Goal: Transaction & Acquisition: Subscribe to service/newsletter

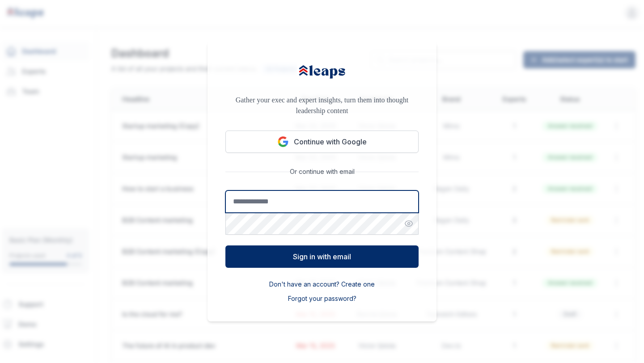
click at [298, 191] on input "Email address" at bounding box center [321, 201] width 193 height 22
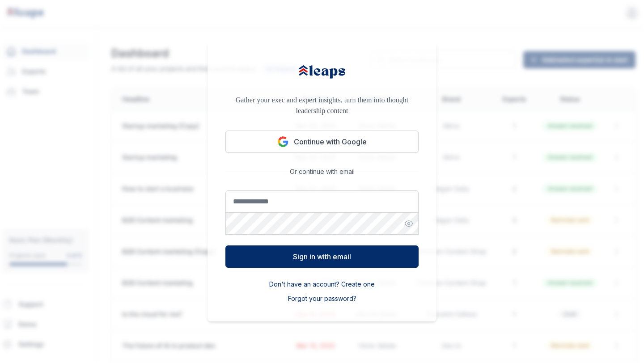
click at [242, 111] on p "Gather your exec and expert insights, turn them into thought leadership content" at bounding box center [321, 105] width 193 height 21
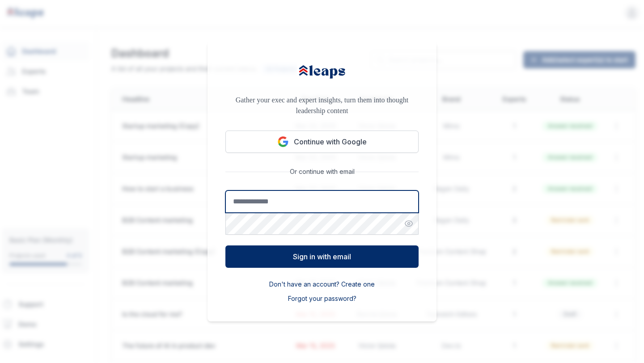
click at [303, 196] on input "Email address" at bounding box center [321, 201] width 193 height 22
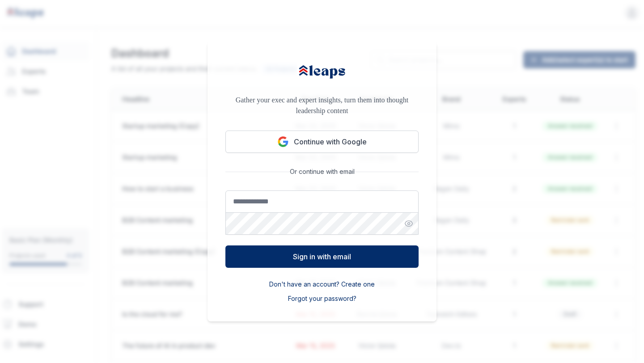
click at [246, 175] on div "Or continue with email" at bounding box center [321, 171] width 193 height 9
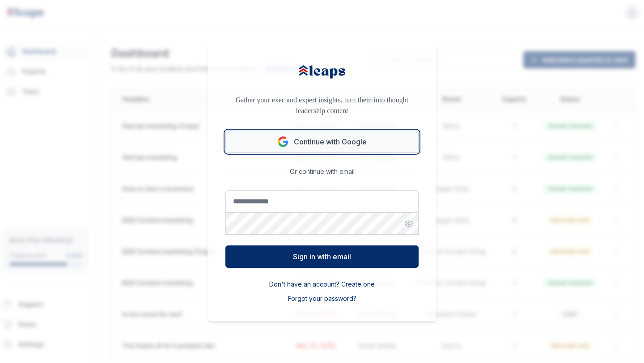
click at [297, 144] on button "Continue with Google" at bounding box center [321, 142] width 193 height 22
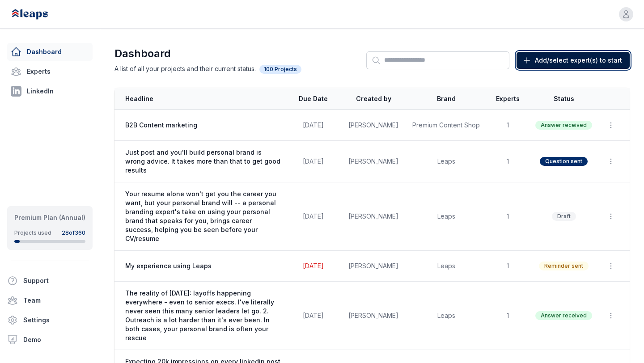
click at [556, 63] on span "Add/select expert(s) to start" at bounding box center [578, 60] width 87 height 9
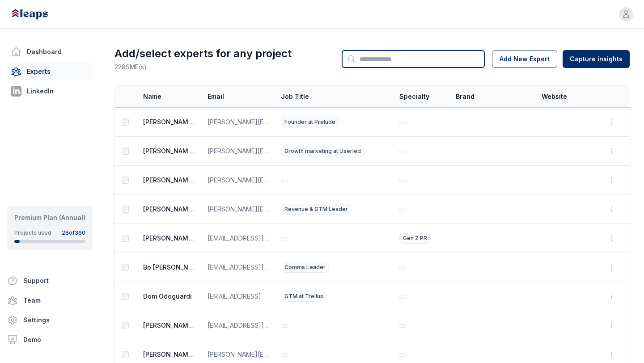
click at [412, 58] on input "Search" at bounding box center [413, 59] width 143 height 18
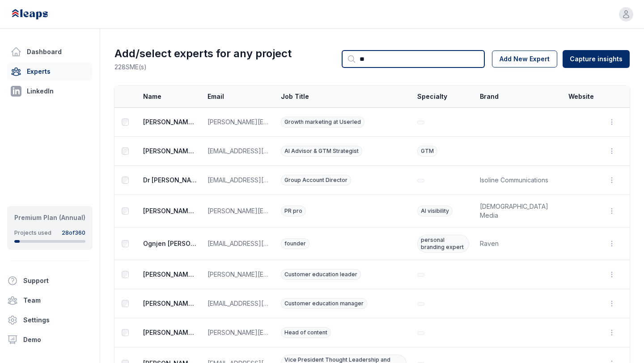
type input "******"
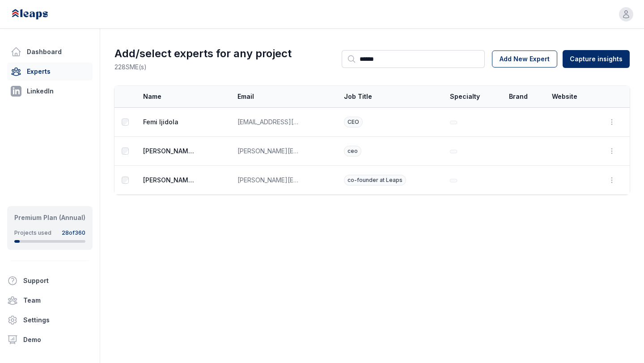
click at [272, 51] on h1 "Add/select experts for any project" at bounding box center [202, 53] width 177 height 14
click at [567, 62] on html "Open user menu Dashboard Experts LinkedIn Premium Plan (Annual) Projects used 2…" at bounding box center [322, 181] width 644 height 363
click at [586, 61] on html "Open user menu Dashboard Experts LinkedIn Premium Plan (Annual) Projects used 2…" at bounding box center [322, 181] width 644 height 363
click at [462, 21] on html "Open user menu Dashboard Experts LinkedIn Premium Plan (Annual) Projects used 2…" at bounding box center [322, 181] width 644 height 363
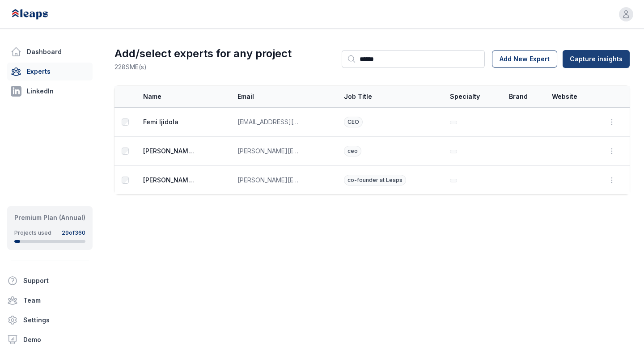
click at [592, 54] on html "Open user menu Dashboard Experts LinkedIn Premium Plan (Annual) Projects used 2…" at bounding box center [322, 181] width 644 height 363
click at [569, 96] on div "From External Transcript" at bounding box center [597, 93] width 79 height 14
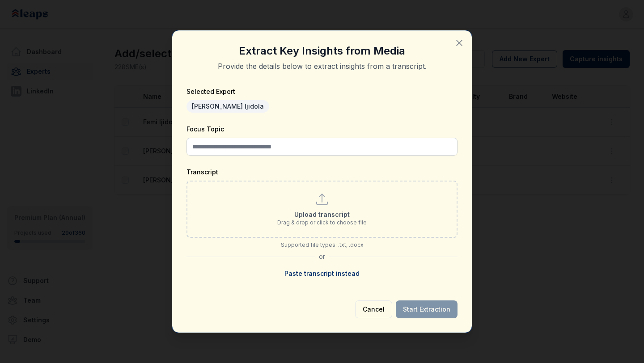
click at [463, 39] on icon "button" at bounding box center [459, 43] width 11 height 11
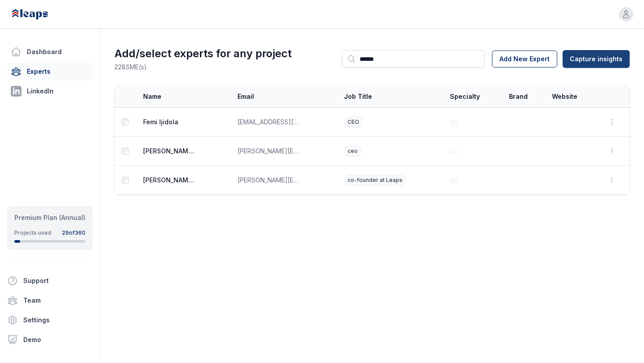
click at [579, 57] on html "Open user menu Dashboard Experts LinkedIn Premium Plan (Annual) Projects used 2…" at bounding box center [322, 181] width 644 height 363
click at [575, 80] on div "From Leaps Interview" at bounding box center [597, 79] width 79 height 14
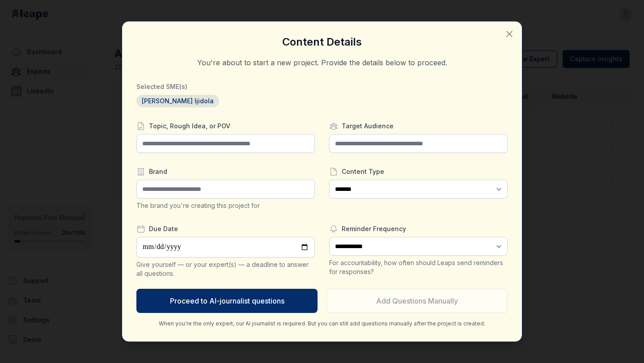
click at [510, 38] on icon "button" at bounding box center [509, 34] width 11 height 11
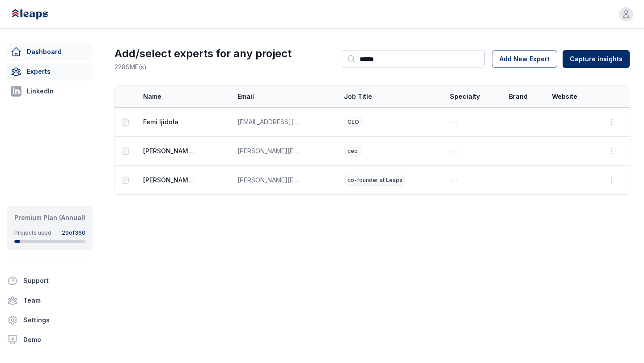
click at [46, 54] on link "Dashboard" at bounding box center [49, 52] width 85 height 18
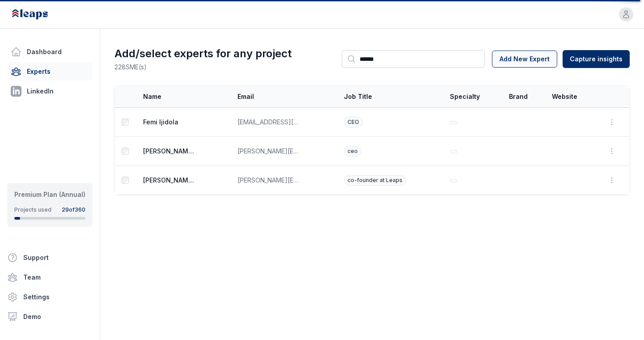
click at [531, 55] on button "Add New Expert" at bounding box center [524, 59] width 65 height 17
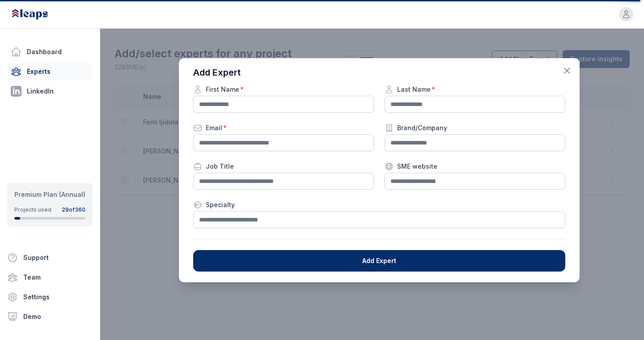
click at [565, 74] on icon "button" at bounding box center [566, 70] width 11 height 11
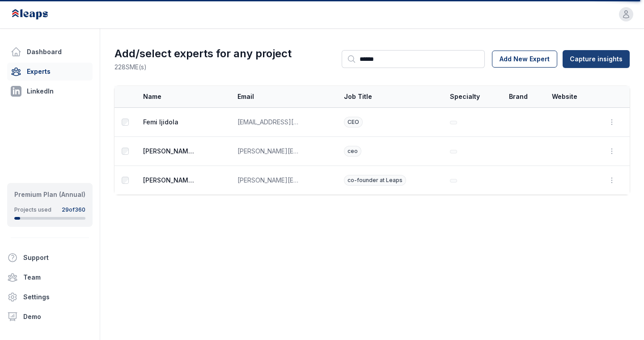
click at [599, 66] on html "Open user menu Dashboard Experts LinkedIn Premium Plan (Annual) Projects used 2…" at bounding box center [322, 170] width 644 height 340
click at [586, 93] on div "From External Transcript" at bounding box center [597, 93] width 79 height 14
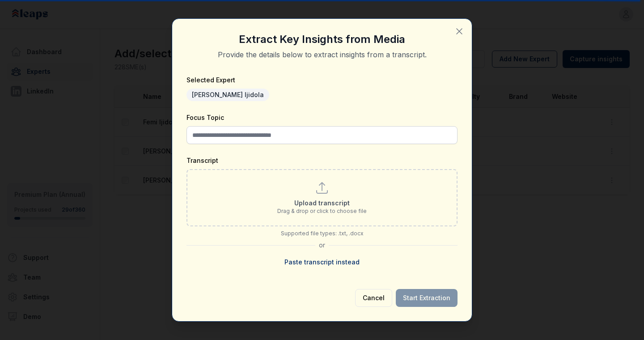
click at [459, 31] on icon "button" at bounding box center [458, 31] width 5 height 5
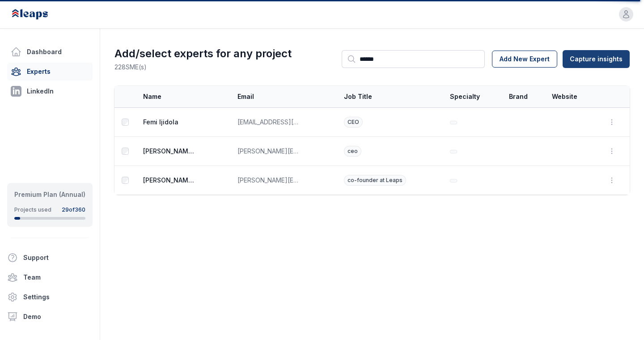
click at [595, 61] on html "Open user menu Dashboard Experts LinkedIn Premium Plan (Annual) Projects used 2…" at bounding box center [322, 170] width 644 height 340
click at [590, 81] on div "From Leaps Interview" at bounding box center [597, 79] width 79 height 14
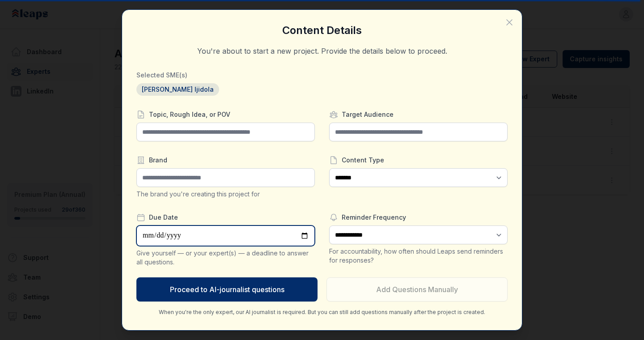
click at [198, 233] on input "date" at bounding box center [225, 235] width 178 height 21
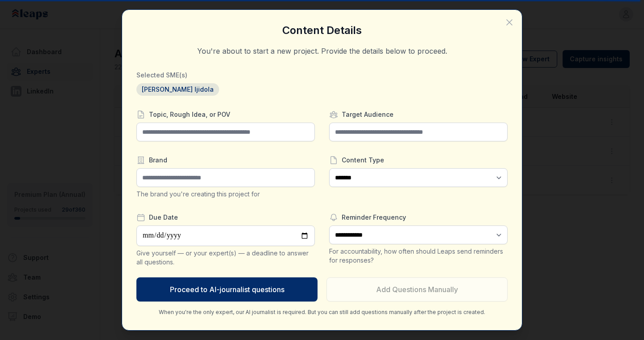
click at [255, 205] on div "Topic, Rough Idea, or POV Brand The brand you're creating this project for Due …" at bounding box center [225, 188] width 178 height 156
click at [198, 131] on input "text" at bounding box center [225, 131] width 178 height 19
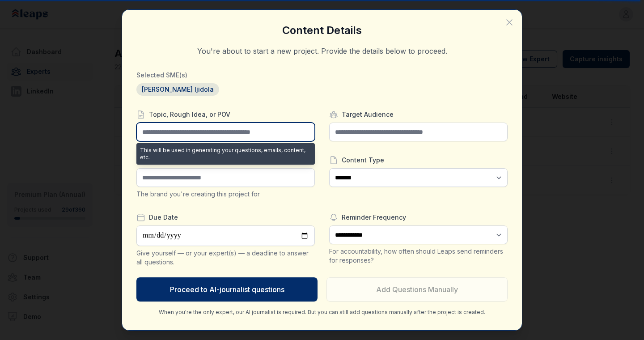
type input "**********"
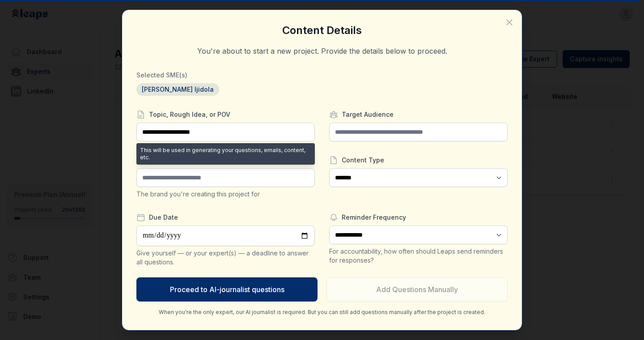
click at [293, 95] on div "Victor Ijidola" at bounding box center [321, 89] width 371 height 13
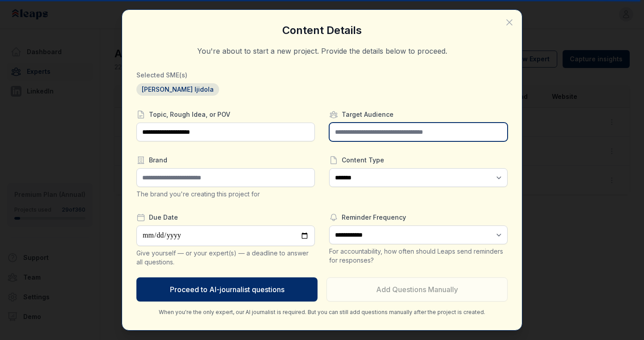
click at [357, 125] on input "text" at bounding box center [418, 131] width 178 height 19
type input "**********"
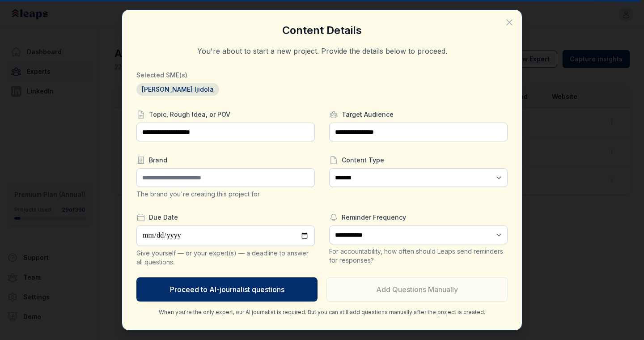
click at [337, 155] on div "**********" at bounding box center [418, 188] width 178 height 156
click at [102, 49] on div "**********" at bounding box center [322, 170] width 644 height 340
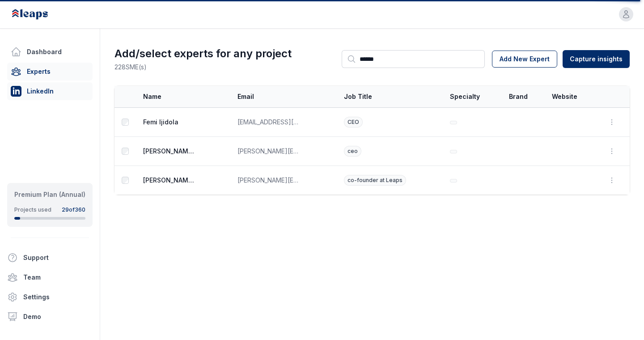
click at [48, 95] on link "LinkedIn" at bounding box center [49, 91] width 85 height 18
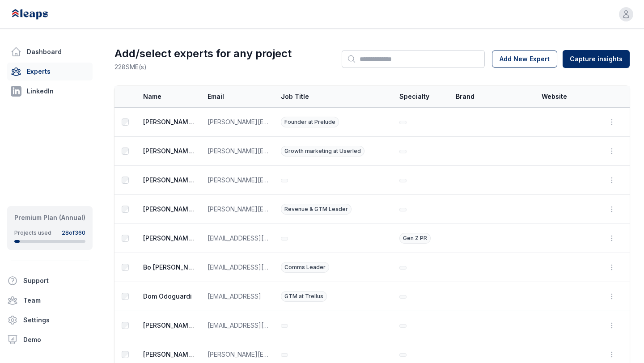
click at [67, 73] on link "Experts" at bounding box center [49, 72] width 85 height 18
click at [61, 47] on link "Dashboard" at bounding box center [49, 52] width 85 height 18
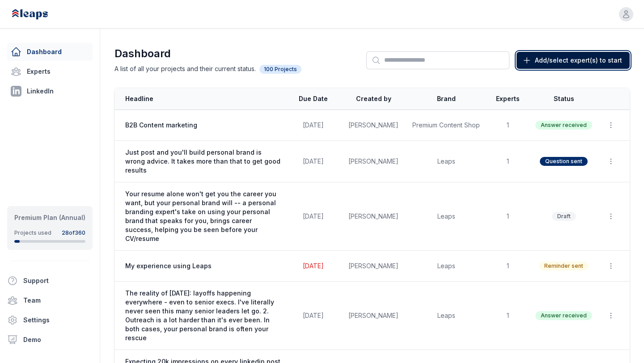
click at [569, 63] on span "Add/select expert(s) to start" at bounding box center [578, 60] width 87 height 9
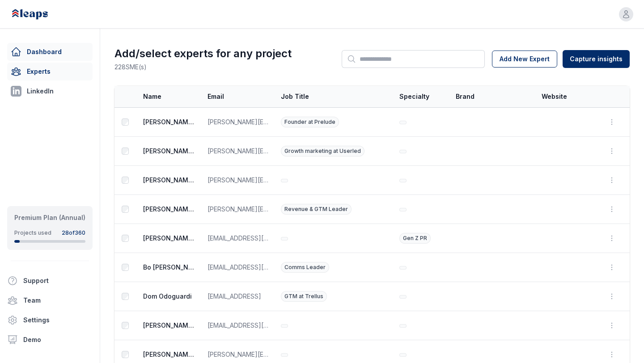
click at [52, 56] on link "Dashboard" at bounding box center [49, 52] width 85 height 18
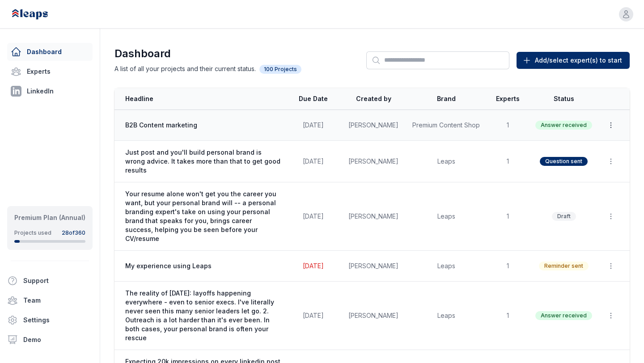
click at [610, 124] on icon "button" at bounding box center [610, 125] width 9 height 9
click at [592, 143] on button "Duplicate" at bounding box center [589, 147] width 57 height 16
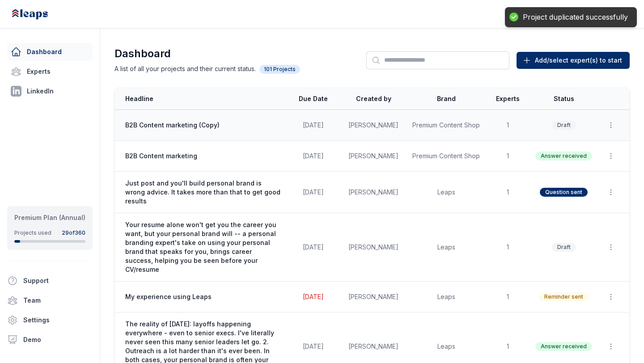
click at [417, 119] on td "Premium Content Shop" at bounding box center [446, 125] width 78 height 31
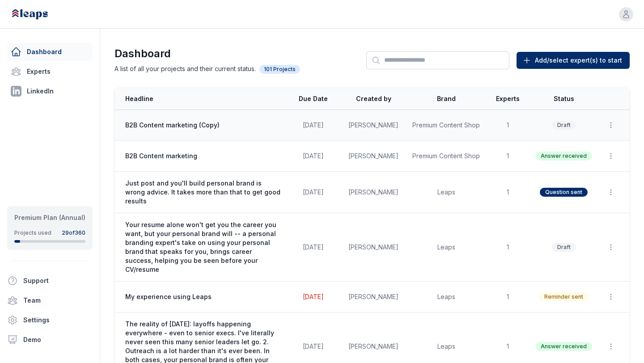
click at [417, 119] on td "Premium Content Shop" at bounding box center [446, 125] width 78 height 31
click at [403, 125] on td "[PERSON_NAME]" at bounding box center [373, 125] width 67 height 31
click at [401, 125] on td "[PERSON_NAME]" at bounding box center [373, 125] width 67 height 31
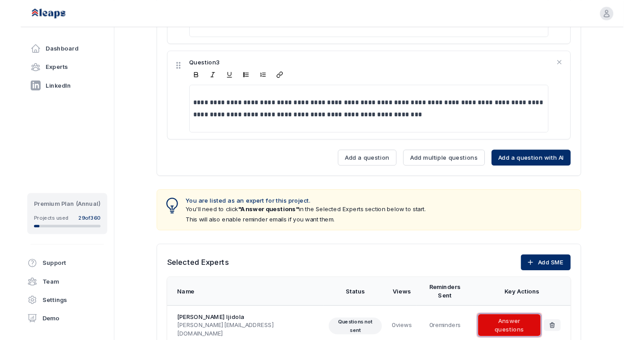
scroll to position [544, 0]
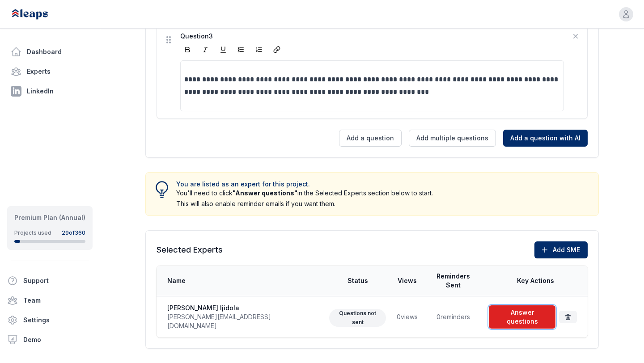
click at [499, 307] on span at bounding box center [522, 317] width 70 height 27
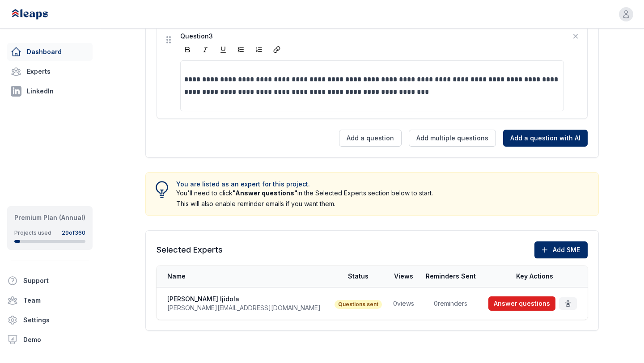
click at [44, 53] on link "Dashboard" at bounding box center [49, 52] width 85 height 18
click at [46, 93] on link "LinkedIn" at bounding box center [49, 91] width 85 height 18
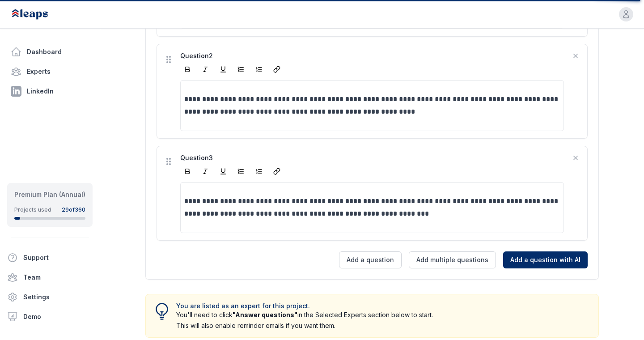
scroll to position [445, 0]
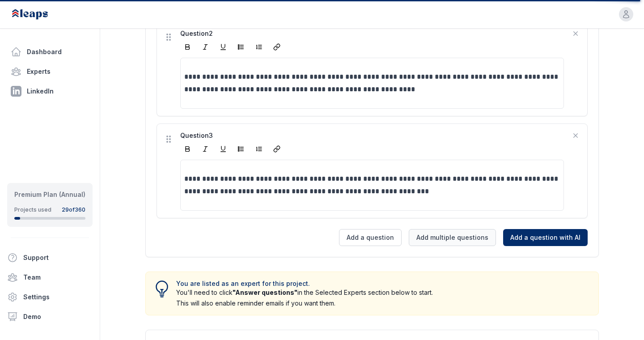
click at [442, 237] on button "Add multiple questions" at bounding box center [452, 237] width 87 height 17
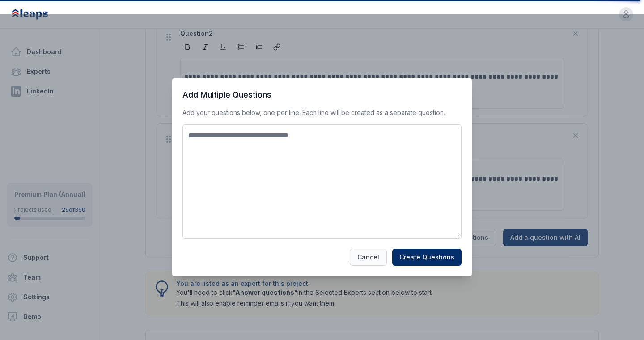
click at [375, 262] on button "Cancel" at bounding box center [368, 257] width 37 height 17
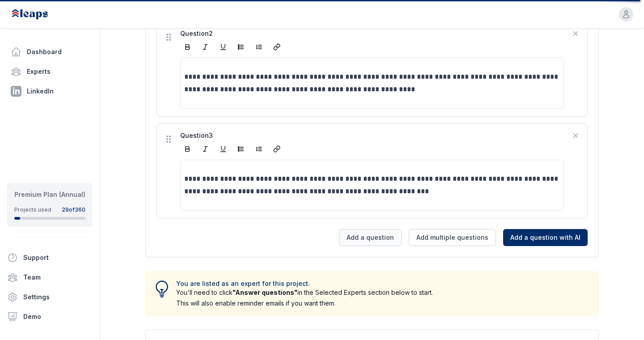
click at [382, 239] on button "Add a question" at bounding box center [370, 237] width 63 height 17
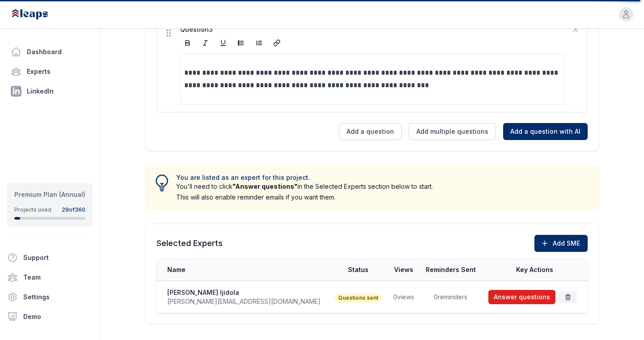
scroll to position [567, 0]
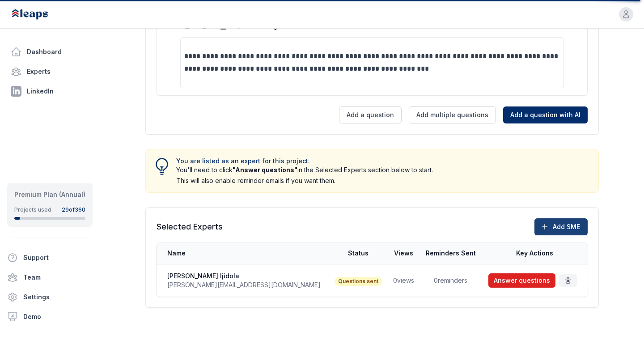
click at [552, 227] on button "Add SME" at bounding box center [560, 226] width 53 height 17
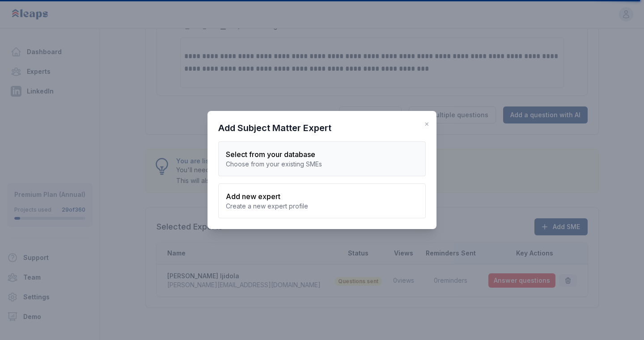
click at [292, 153] on div "Select from your database" at bounding box center [322, 154] width 192 height 11
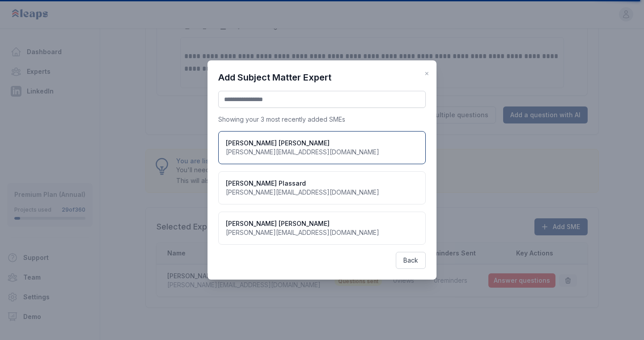
click at [278, 142] on h3 "Garrett Jestice" at bounding box center [302, 143] width 153 height 9
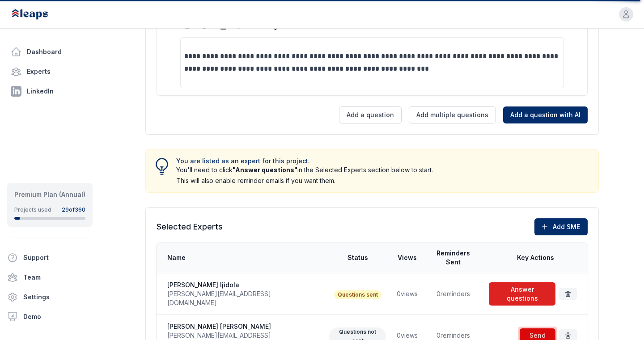
scroll to position [600, 0]
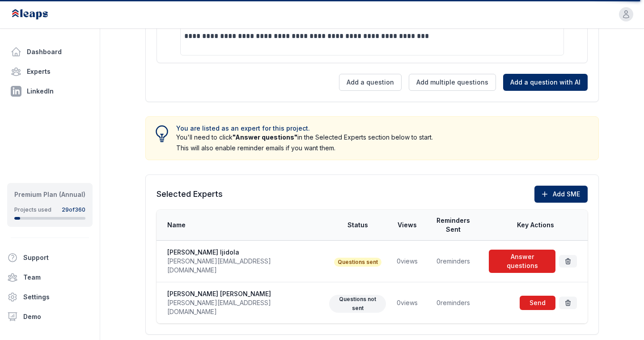
click at [535, 294] on span at bounding box center [537, 303] width 39 height 18
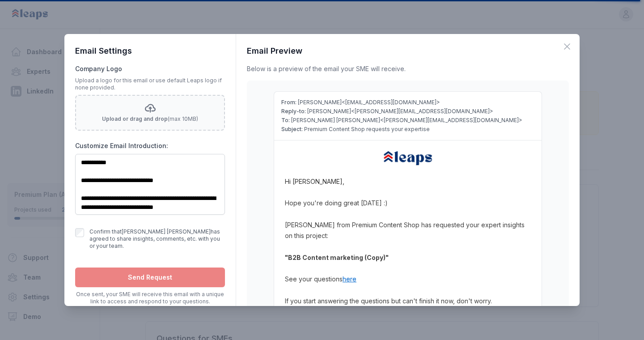
scroll to position [54, 0]
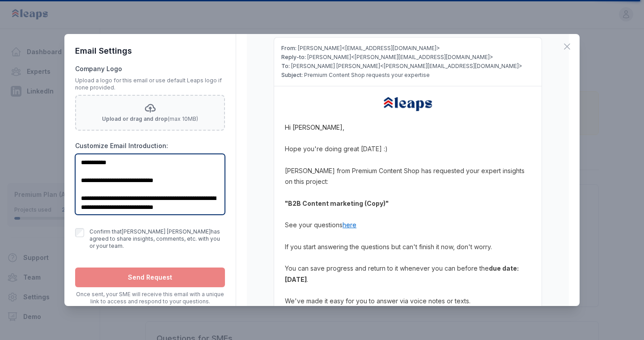
click at [152, 191] on textarea "**********" at bounding box center [150, 184] width 150 height 61
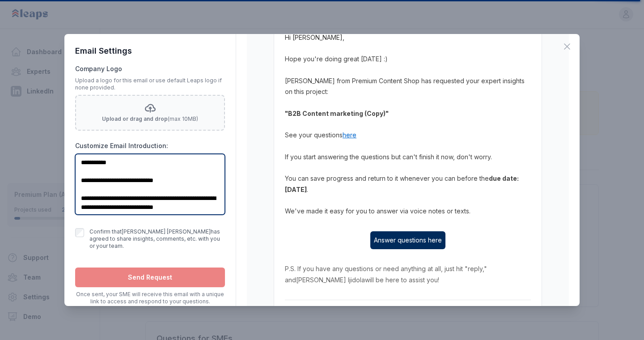
scroll to position [145, 0]
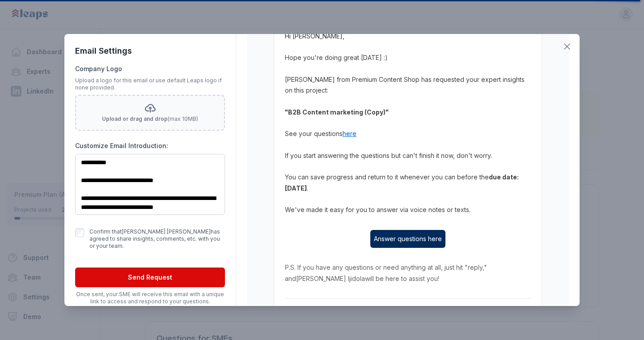
click at [568, 48] on icon "button" at bounding box center [566, 46] width 11 height 11
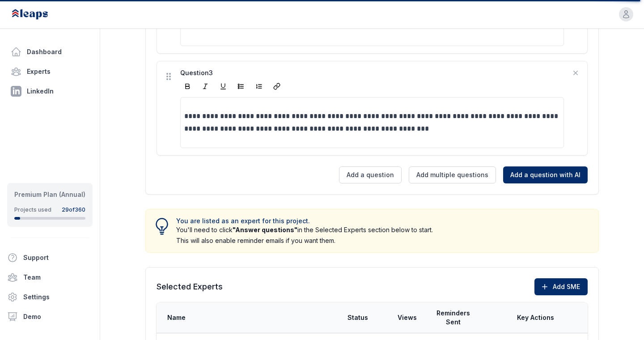
scroll to position [507, 0]
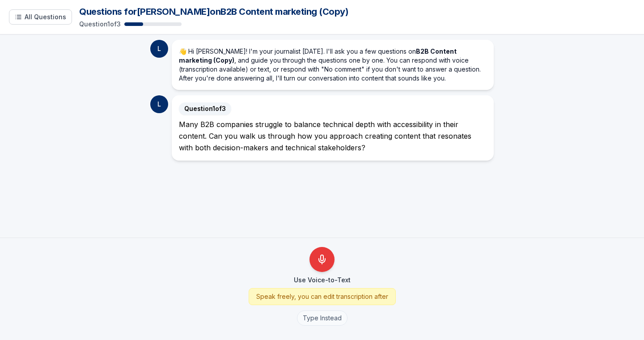
click at [317, 320] on button "Type Instead" at bounding box center [322, 317] width 51 height 15
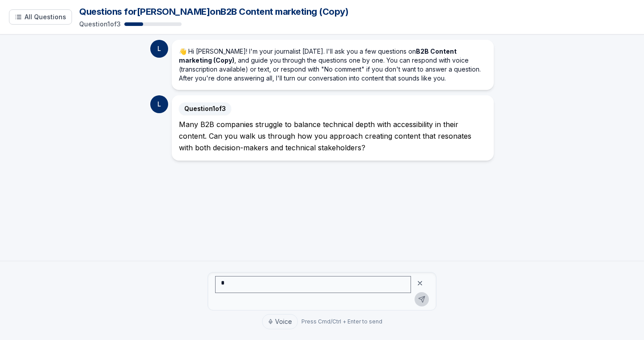
click at [419, 281] on icon at bounding box center [419, 282] width 7 height 7
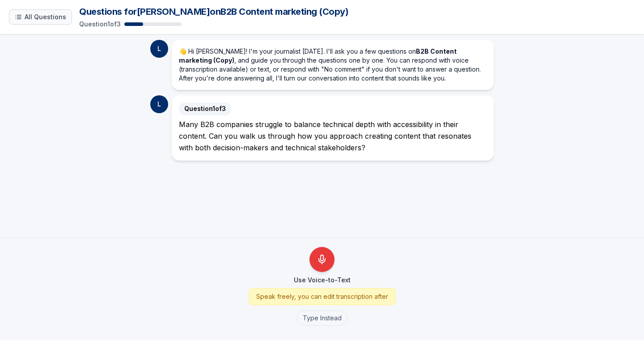
click at [52, 20] on span "All Questions" at bounding box center [46, 17] width 42 height 9
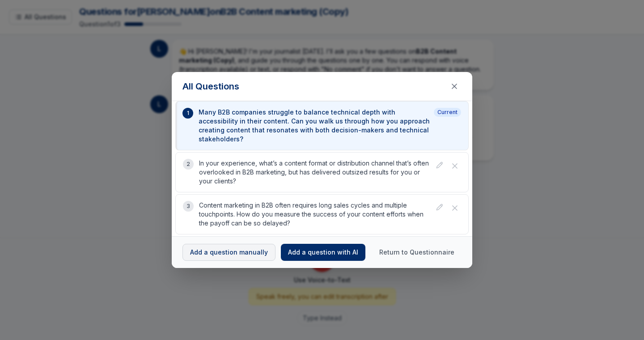
click at [230, 246] on button "Add a question manually" at bounding box center [228, 252] width 93 height 17
click at [451, 93] on button "Close questions modal" at bounding box center [454, 86] width 14 height 14
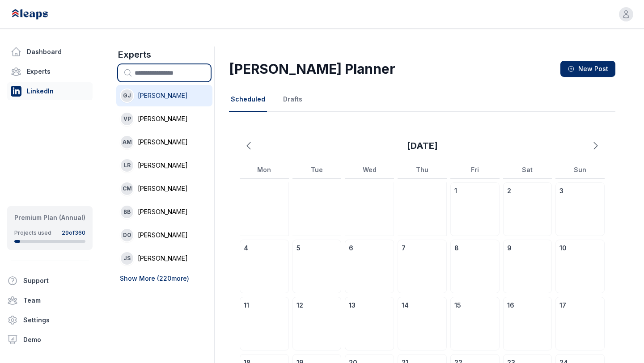
click at [187, 76] on input "text" at bounding box center [164, 72] width 93 height 17
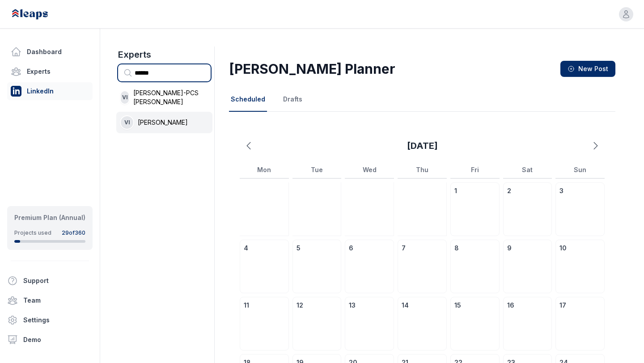
type input "******"
click at [156, 122] on span "[PERSON_NAME]" at bounding box center [163, 122] width 50 height 9
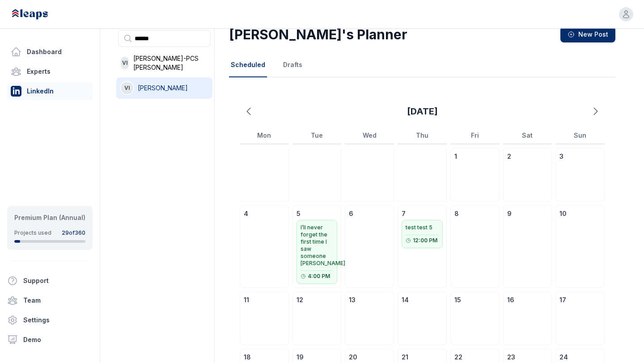
scroll to position [36, 0]
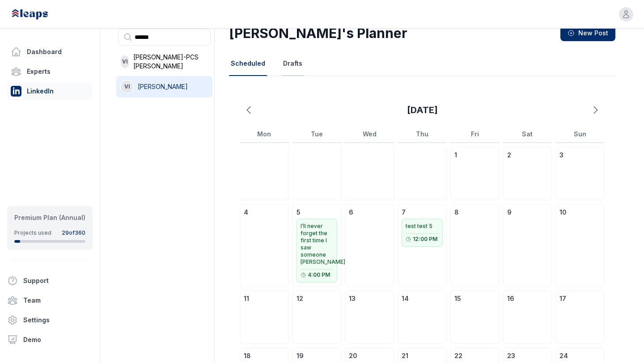
click at [288, 64] on button "Drafts" at bounding box center [292, 64] width 23 height 24
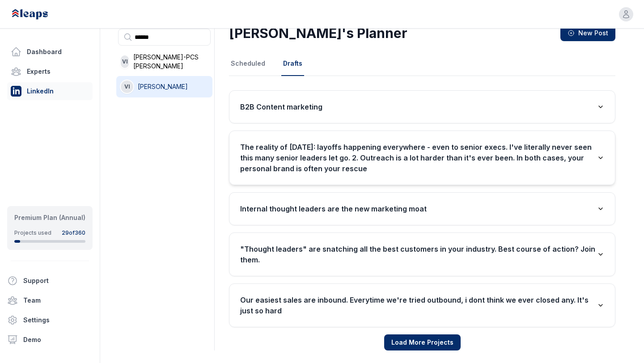
click at [389, 167] on h3 "The reality of [DATE]: layoffs happening everywhere - even to senior execs. I'v…" at bounding box center [418, 158] width 357 height 32
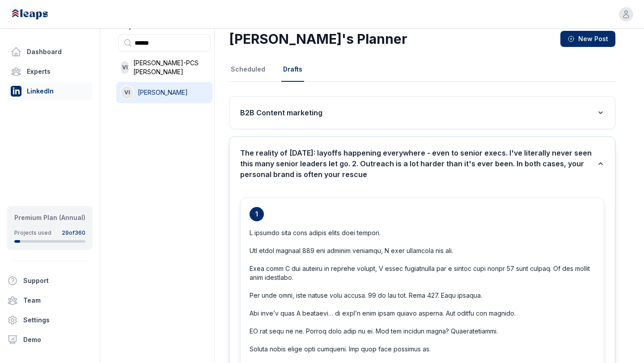
scroll to position [27, 0]
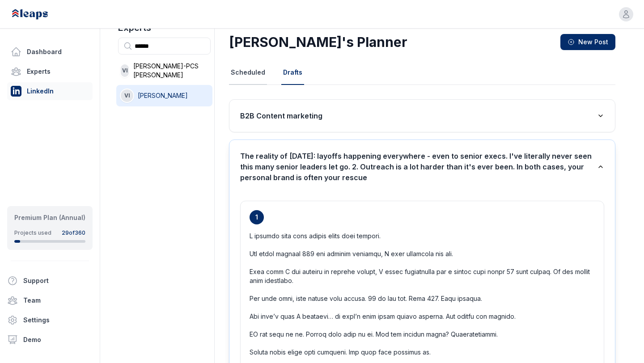
click at [243, 72] on button "Scheduled" at bounding box center [248, 73] width 38 height 24
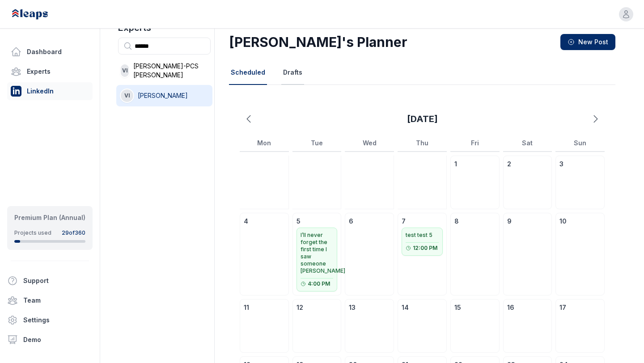
click at [287, 76] on button "Drafts" at bounding box center [292, 73] width 23 height 24
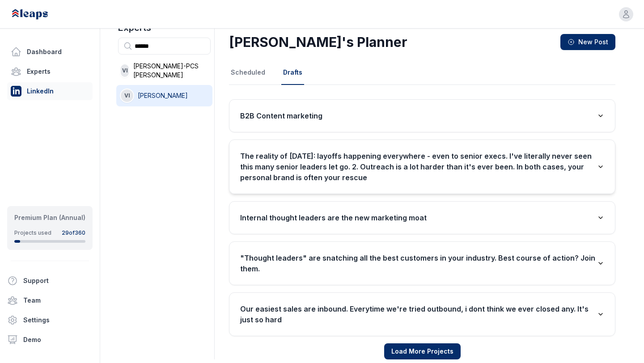
scroll to position [41, 0]
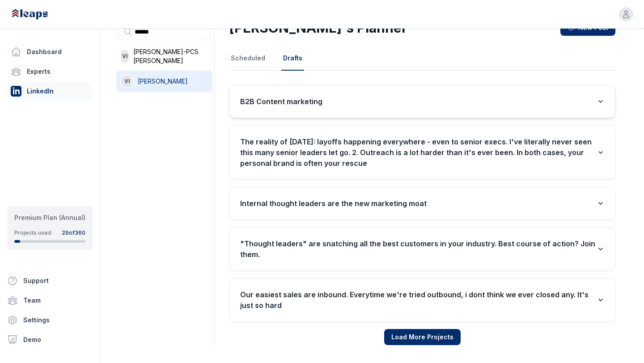
click at [323, 117] on button "B2B Content marketing" at bounding box center [421, 101] width 385 height 32
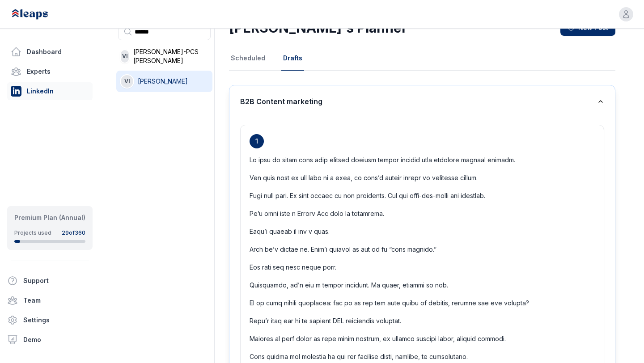
click at [312, 106] on h3 "B2B Content marketing" at bounding box center [281, 101] width 82 height 11
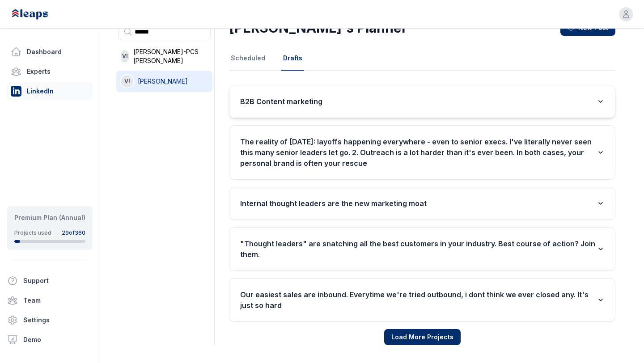
click at [312, 106] on h3 "B2B Content marketing" at bounding box center [281, 101] width 82 height 11
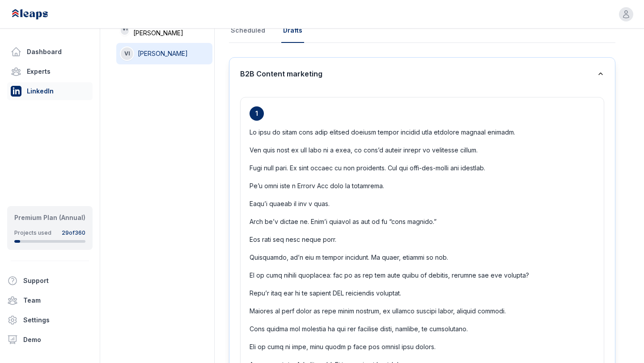
click at [313, 71] on h3 "B2B Content marketing" at bounding box center [281, 73] width 82 height 11
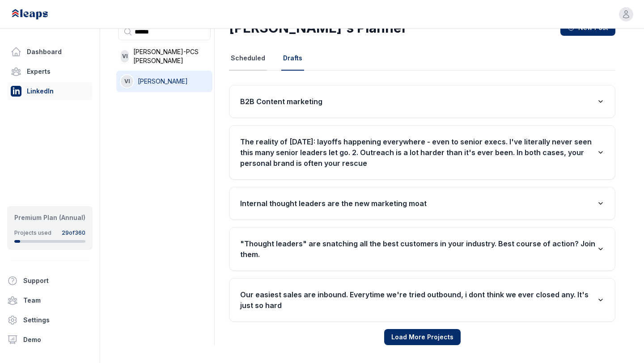
click at [253, 57] on button "Scheduled" at bounding box center [248, 58] width 38 height 24
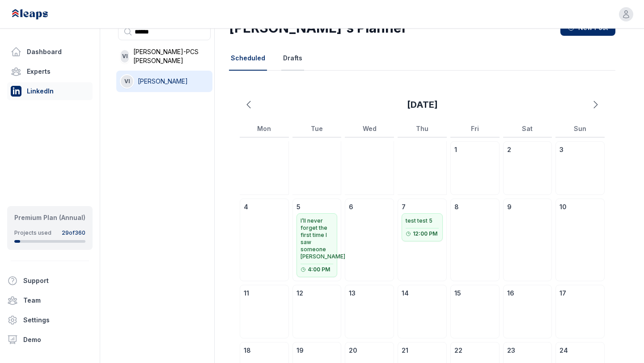
click at [283, 64] on button "Drafts" at bounding box center [292, 58] width 23 height 24
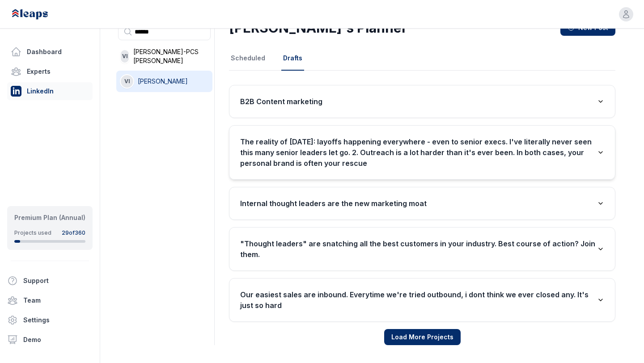
click at [292, 145] on h3 "The reality of [DATE]: layoffs happening everywhere - even to senior execs. I'v…" at bounding box center [418, 152] width 357 height 32
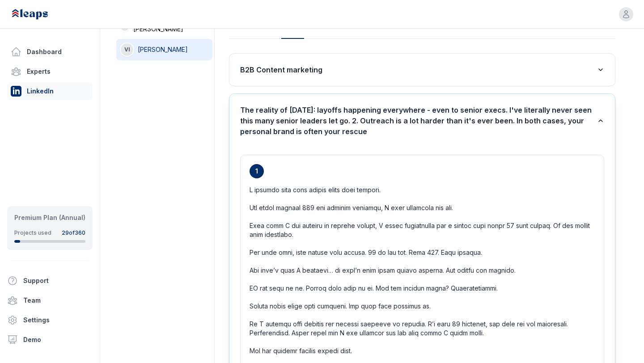
scroll to position [38, 0]
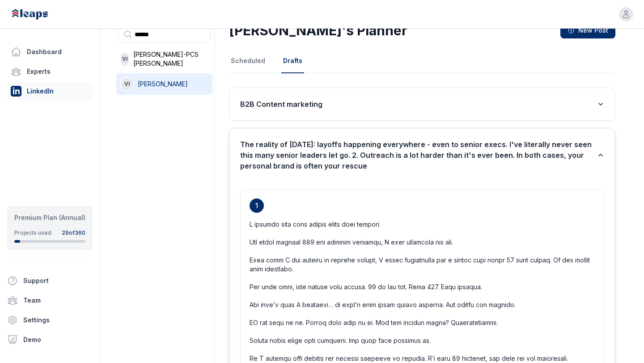
click at [294, 166] on h3 "The reality of [DATE]: layoffs happening everywhere - even to senior execs. I'v…" at bounding box center [418, 155] width 357 height 32
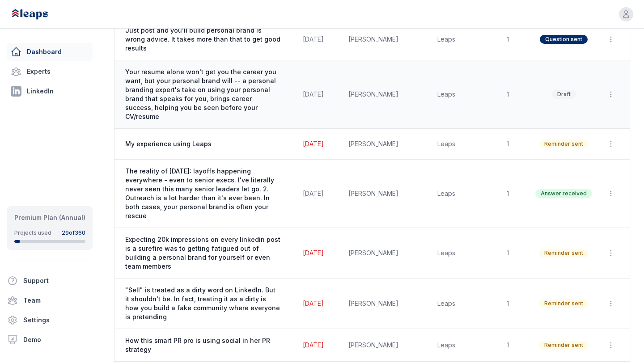
scroll to position [157, 0]
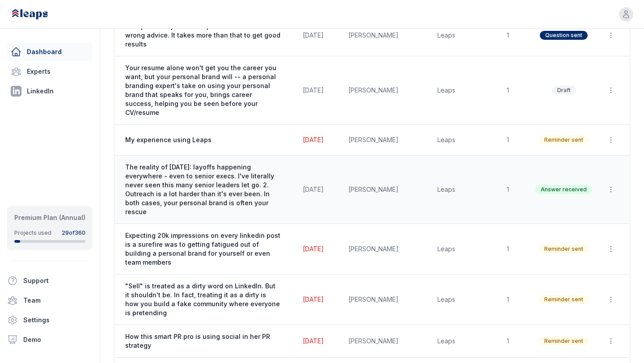
click at [272, 163] on span "The reality of [DATE]: layoffs happening everywhere - even to senior execs. I'v…" at bounding box center [203, 190] width 156 height 54
click at [219, 163] on span "The reality of [DATE]: layoffs happening everywhere - even to senior execs. I'v…" at bounding box center [203, 190] width 156 height 54
click at [214, 163] on span "The reality of [DATE]: layoffs happening everywhere - even to senior execs. I'v…" at bounding box center [203, 190] width 156 height 54
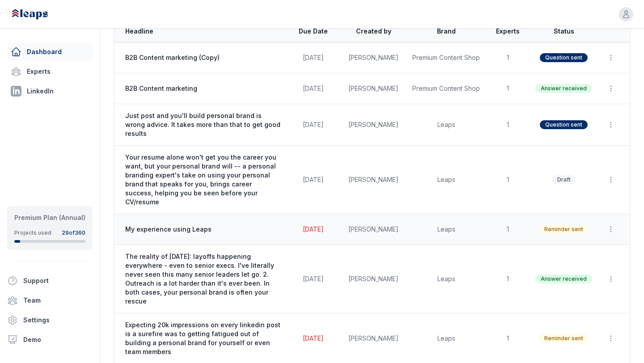
scroll to position [96, 0]
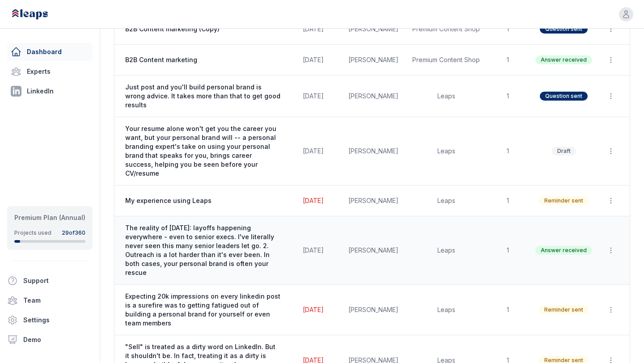
click at [181, 223] on span "The reality of [DATE]: layoffs happening everywhere - even to senior execs. I'v…" at bounding box center [203, 250] width 156 height 54
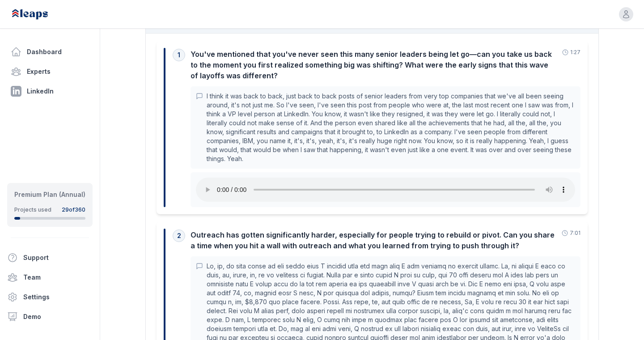
scroll to position [213, 0]
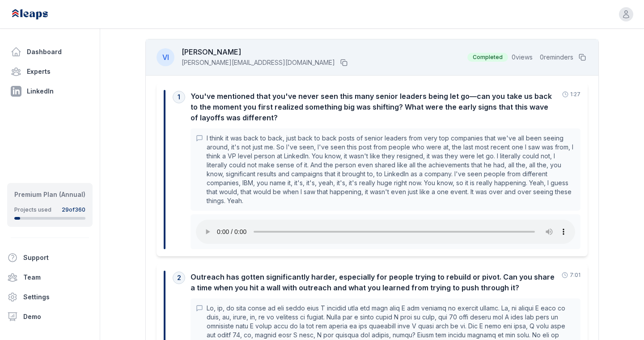
click at [370, 145] on p "I think it was back to back, just back to back posts of senior leaders from ver…" at bounding box center [391, 170] width 368 height 72
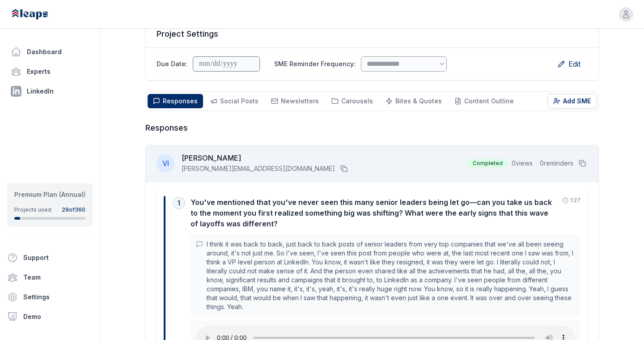
scroll to position [69, 0]
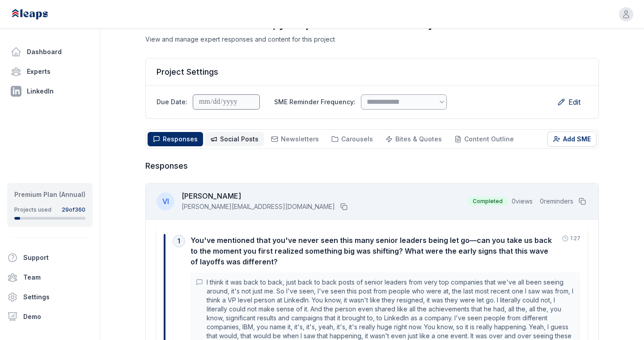
click at [224, 140] on span "Social Posts" at bounding box center [239, 139] width 38 height 8
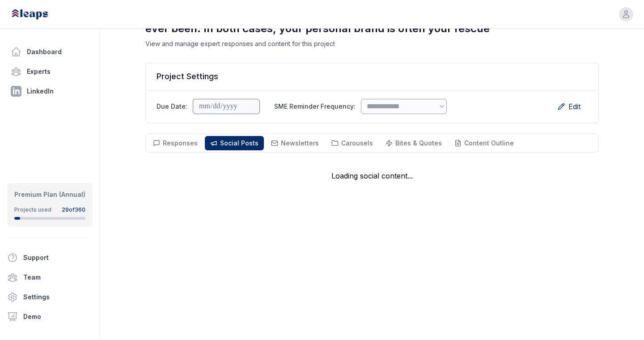
scroll to position [64, 0]
click at [271, 142] on icon at bounding box center [274, 143] width 7 height 7
click at [234, 140] on span "Social Posts" at bounding box center [239, 143] width 38 height 8
click at [186, 144] on span "Responses" at bounding box center [180, 143] width 35 height 8
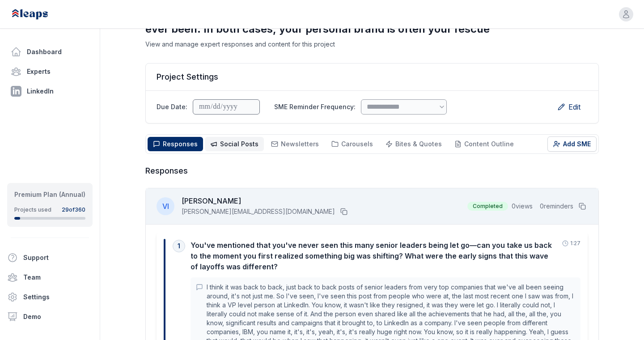
click at [220, 144] on span "Social Posts" at bounding box center [239, 144] width 38 height 8
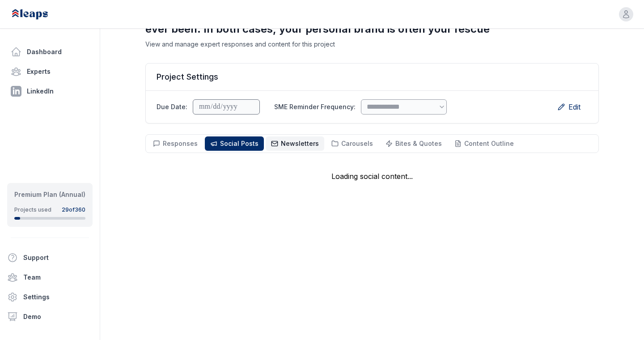
click at [272, 140] on icon at bounding box center [274, 143] width 7 height 7
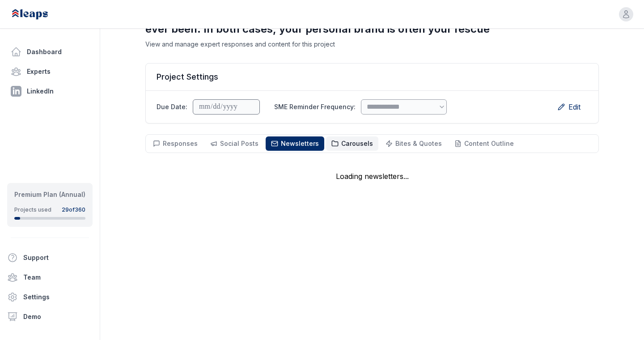
click at [341, 141] on span "Carousels" at bounding box center [357, 143] width 32 height 8
click at [395, 141] on span "Bites & Quotes" at bounding box center [418, 143] width 46 height 8
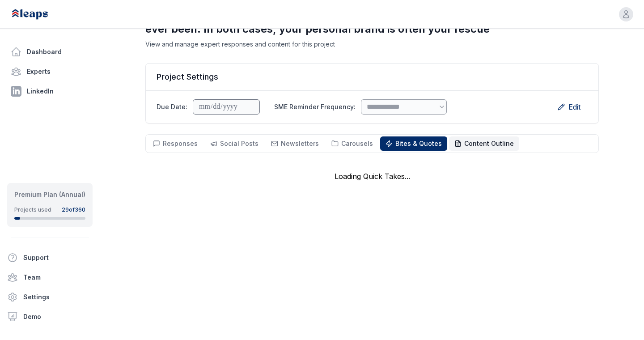
click at [449, 147] on button "Content Outline Outline" at bounding box center [484, 143] width 70 height 14
click at [411, 145] on span "Bites & Quotes" at bounding box center [418, 143] width 46 height 8
click at [326, 148] on button "Carousels Carousels" at bounding box center [352, 143] width 52 height 14
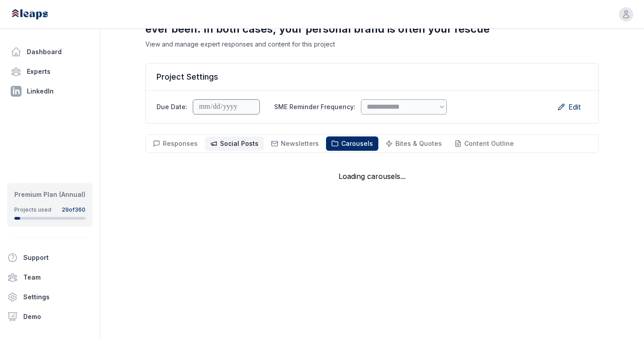
click at [257, 148] on button "Social Posts Social" at bounding box center [234, 143] width 59 height 14
click at [207, 145] on button "Social Posts Social" at bounding box center [234, 143] width 59 height 14
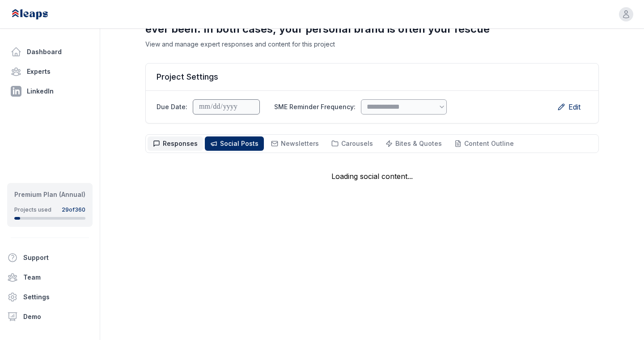
click at [182, 143] on span "Responses" at bounding box center [180, 143] width 35 height 8
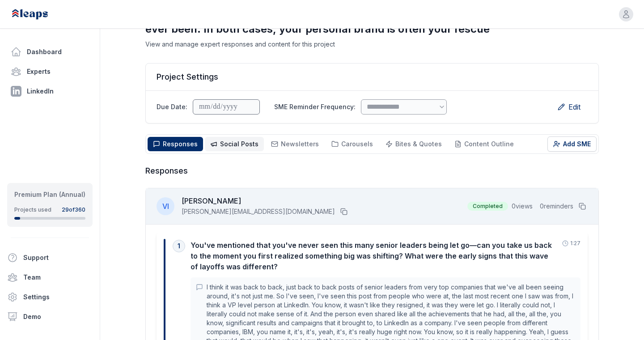
click at [257, 141] on button "Social Posts Social" at bounding box center [234, 144] width 59 height 14
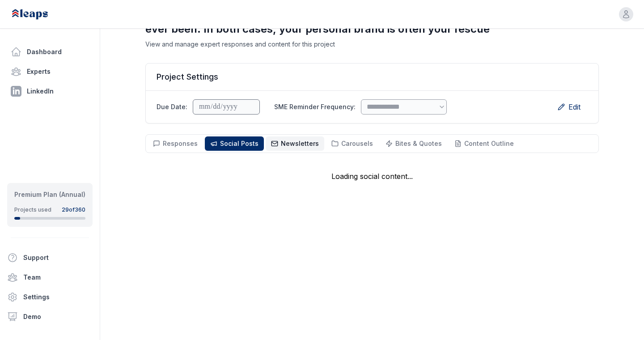
click at [302, 141] on span "Newsletters" at bounding box center [300, 143] width 38 height 8
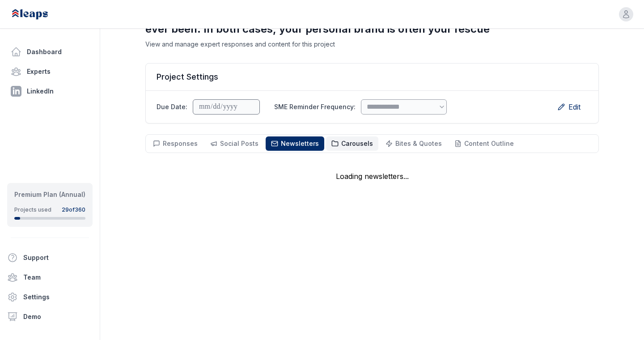
click at [341, 143] on span "Carousels" at bounding box center [357, 143] width 32 height 8
click at [395, 147] on span "Bites & Quotes Bites & Quotes" at bounding box center [418, 143] width 46 height 9
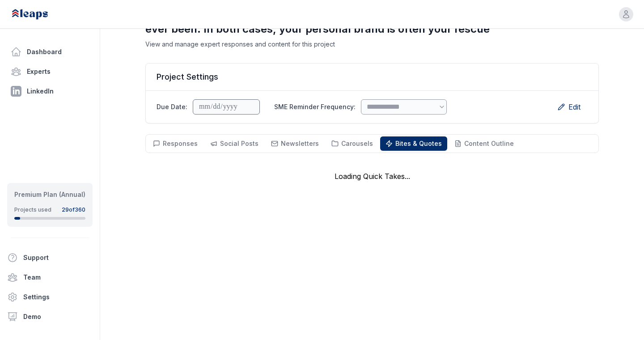
click at [460, 153] on div "**********" at bounding box center [371, 90] width 453 height 195
click at [465, 147] on span "Content Outline" at bounding box center [489, 143] width 50 height 8
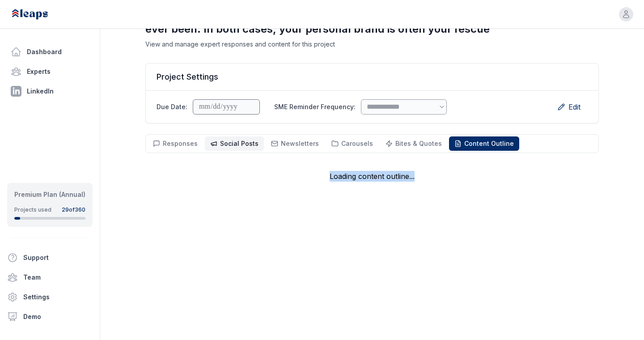
click at [217, 140] on button "Social Posts Social" at bounding box center [234, 143] width 59 height 14
click at [287, 151] on div "Responses Responses Social Posts Social Newsletters Newsletters Carousels Carou…" at bounding box center [371, 143] width 453 height 19
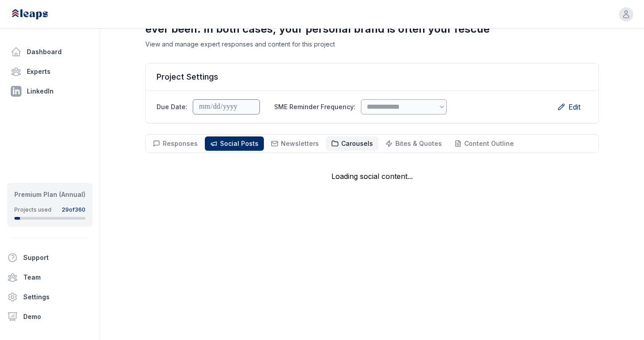
click at [341, 139] on span "Carousels Carousels" at bounding box center [357, 143] width 32 height 9
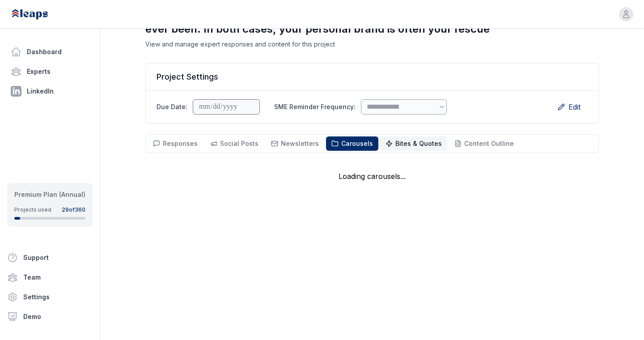
click at [405, 142] on span "Bites & Quotes" at bounding box center [418, 143] width 46 height 8
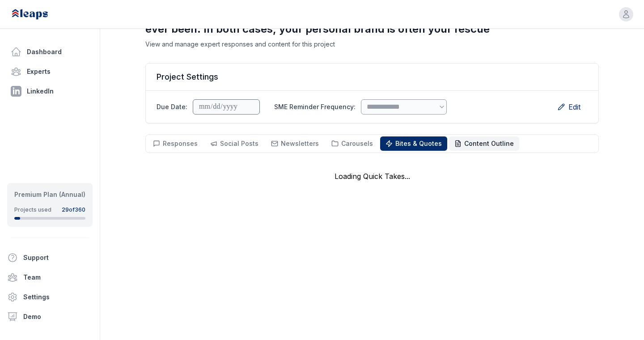
click at [464, 144] on span "Content Outline" at bounding box center [489, 143] width 50 height 8
click at [413, 142] on span "Bites & Quotes" at bounding box center [418, 143] width 46 height 8
click at [341, 140] on span "Carousels" at bounding box center [357, 143] width 32 height 8
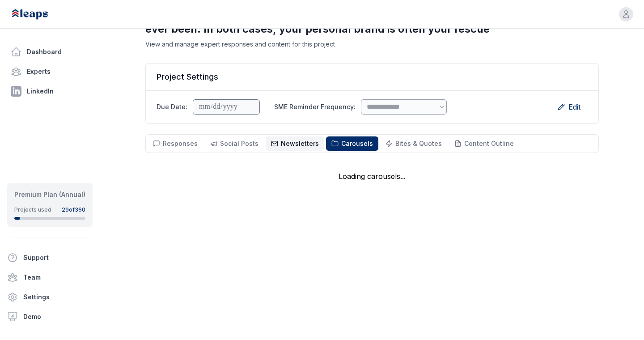
click at [281, 140] on span "Newsletters" at bounding box center [300, 143] width 38 height 8
click at [239, 140] on span "Social Posts" at bounding box center [239, 143] width 38 height 8
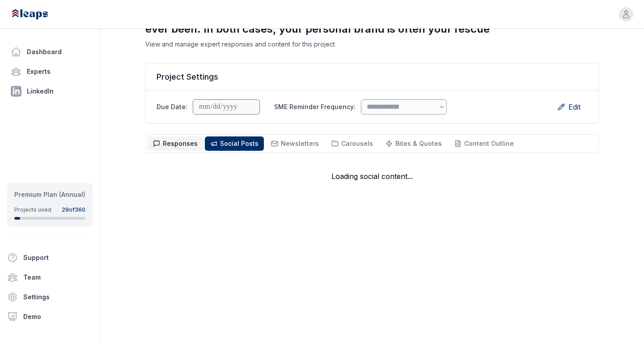
click at [178, 143] on span "Responses" at bounding box center [180, 143] width 35 height 8
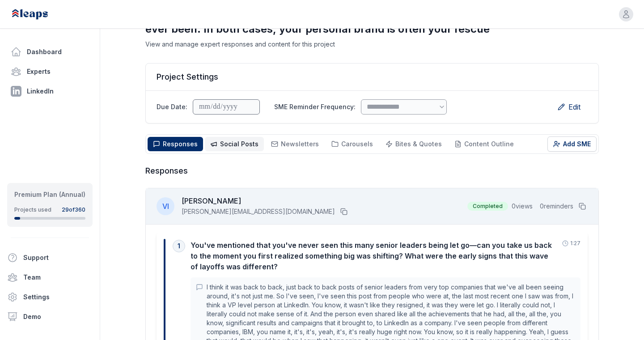
click at [238, 142] on span "Social Posts" at bounding box center [239, 144] width 38 height 8
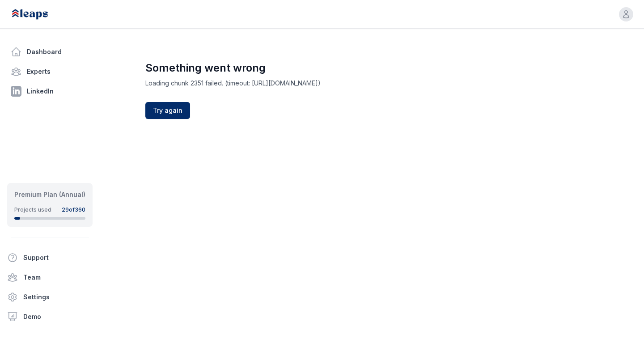
scroll to position [0, 0]
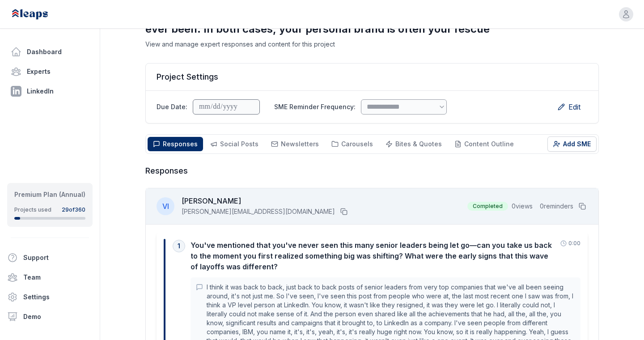
scroll to position [64, 0]
click at [236, 151] on button "Social Posts Social" at bounding box center [234, 144] width 59 height 14
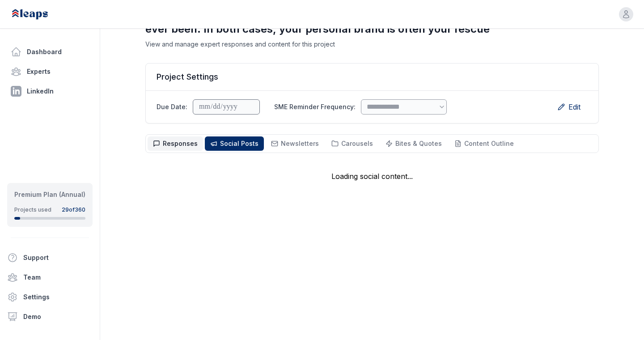
click at [189, 144] on span "Responses" at bounding box center [180, 143] width 35 height 8
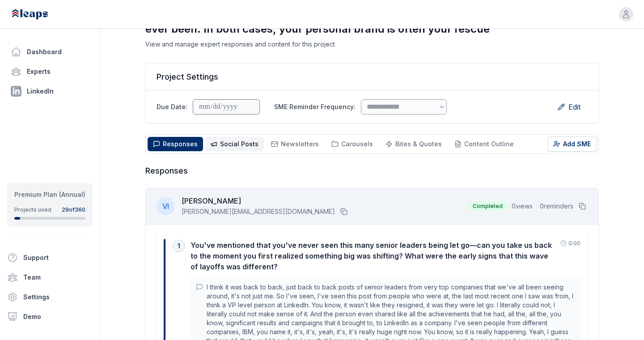
click at [225, 139] on span "Social Posts Social" at bounding box center [239, 143] width 38 height 9
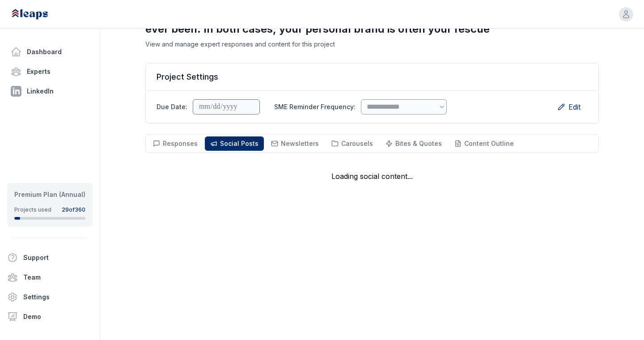
scroll to position [64, 0]
click at [184, 143] on span "Responses" at bounding box center [180, 143] width 35 height 8
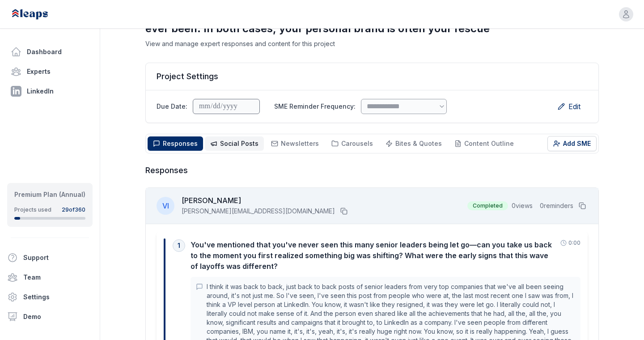
click at [231, 143] on span "Social Posts" at bounding box center [239, 143] width 38 height 8
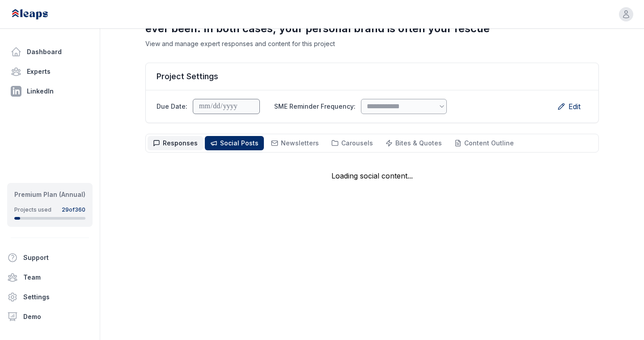
click at [177, 145] on span "Responses" at bounding box center [180, 143] width 35 height 8
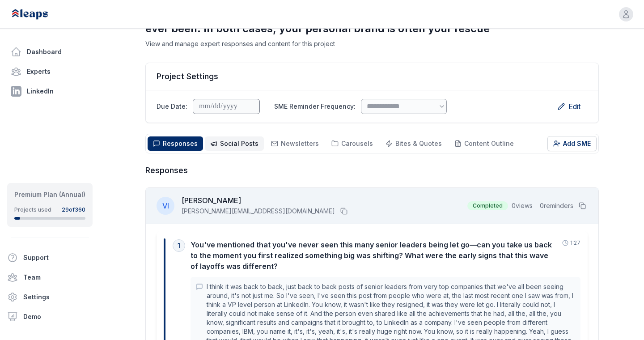
click at [239, 138] on button "Social Posts Social" at bounding box center [234, 143] width 59 height 14
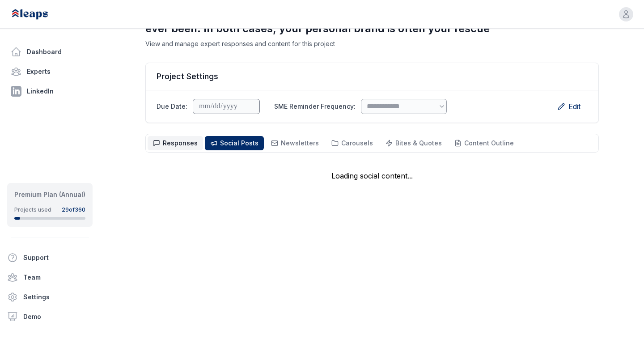
click at [181, 143] on span "Responses" at bounding box center [180, 143] width 35 height 8
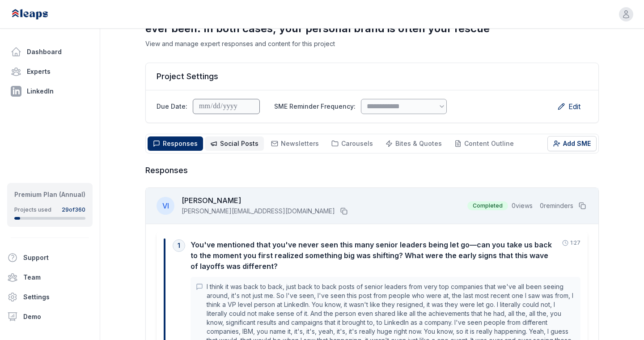
click at [238, 137] on button "Social Posts Social" at bounding box center [234, 143] width 59 height 14
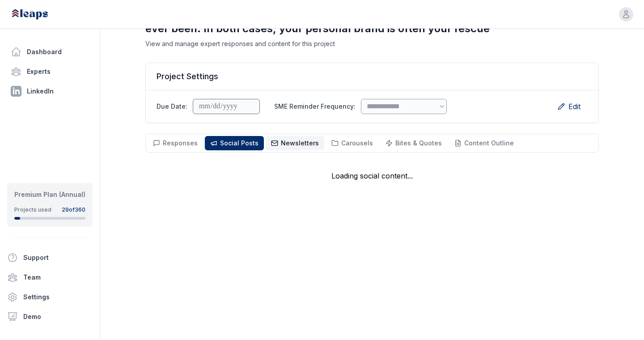
click at [285, 143] on span "Newsletters" at bounding box center [300, 143] width 38 height 8
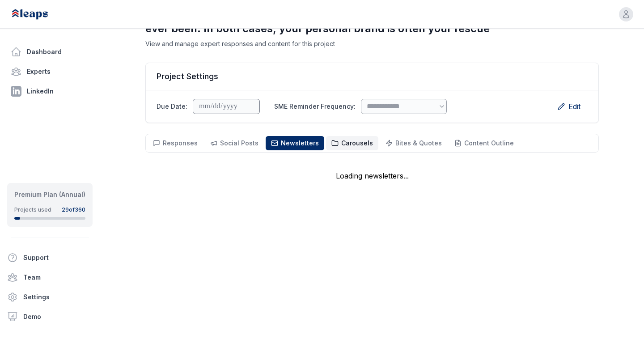
click at [346, 145] on span "Carousels" at bounding box center [357, 143] width 32 height 8
click at [412, 143] on span "Bites & Quotes" at bounding box center [418, 143] width 46 height 8
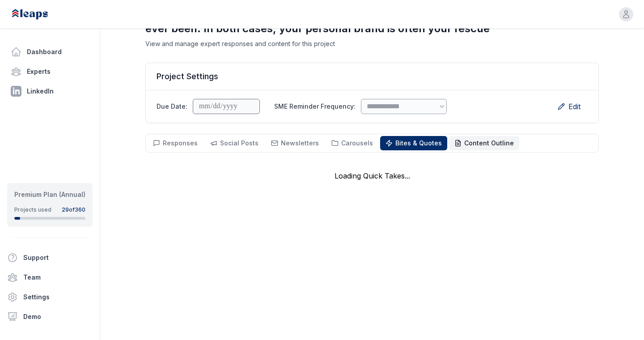
click at [464, 144] on span "Content Outline" at bounding box center [489, 143] width 50 height 8
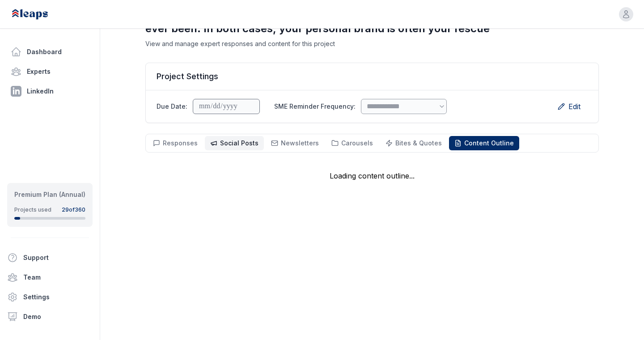
click at [250, 137] on button "Social Posts Social" at bounding box center [234, 143] width 59 height 14
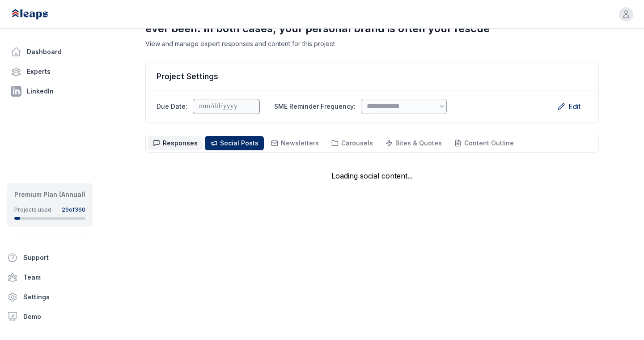
click at [180, 138] on button "Responses Responses" at bounding box center [175, 143] width 55 height 14
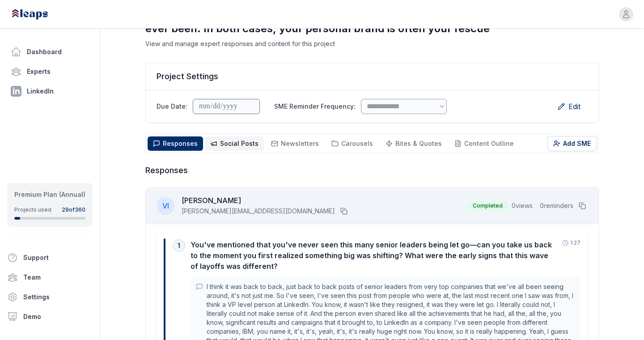
click at [222, 145] on span "Social Posts" at bounding box center [239, 143] width 38 height 8
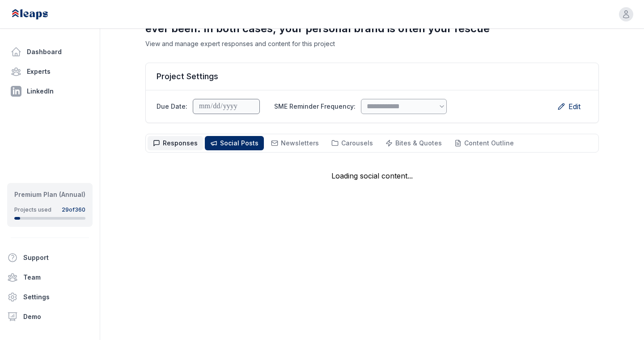
click at [183, 141] on span "Responses" at bounding box center [180, 143] width 35 height 8
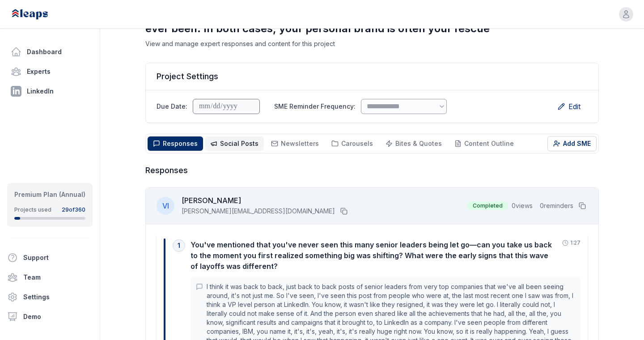
click at [244, 141] on span "Social Posts" at bounding box center [239, 143] width 38 height 8
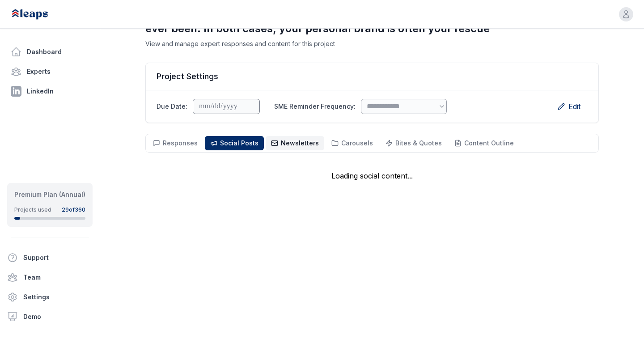
click at [290, 143] on span "Newsletters" at bounding box center [300, 143] width 38 height 8
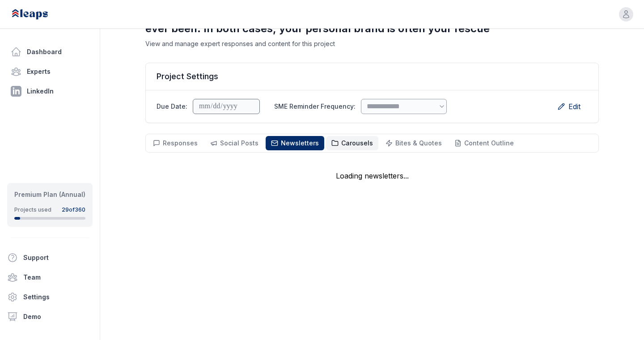
click at [341, 144] on span "Carousels" at bounding box center [357, 143] width 32 height 8
click at [222, 140] on span "Social Posts" at bounding box center [239, 143] width 38 height 8
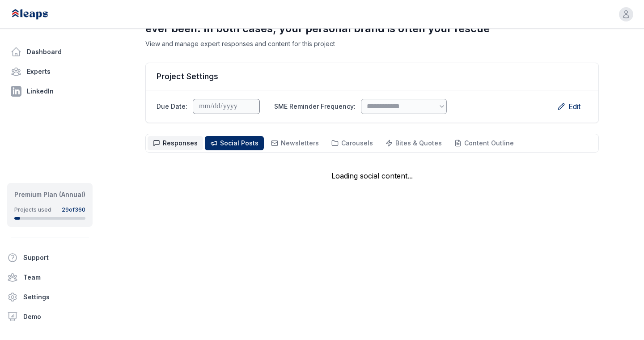
click at [188, 140] on span "Responses" at bounding box center [180, 143] width 35 height 8
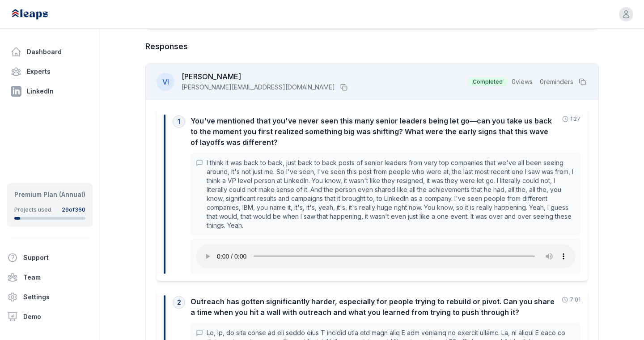
scroll to position [268, 0]
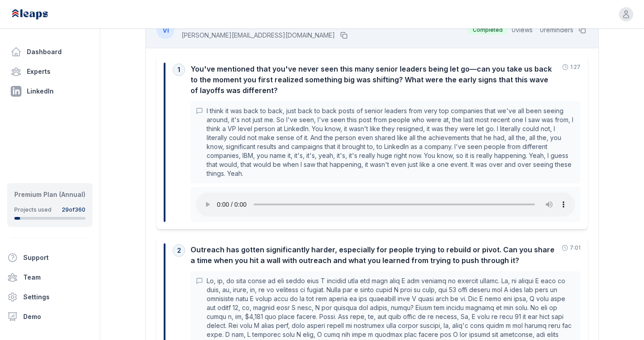
scroll to position [237, 0]
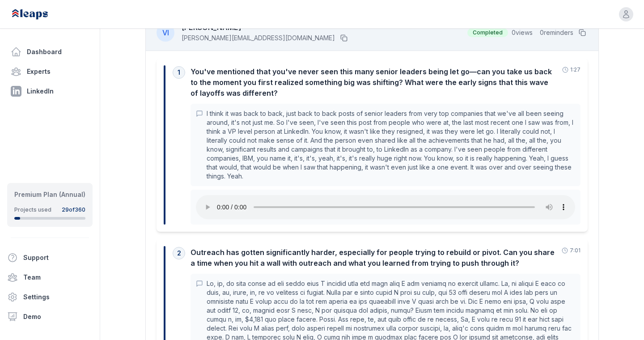
click at [392, 156] on p "I think it was back to back, just back to back posts of senior leaders from ver…" at bounding box center [391, 145] width 368 height 72
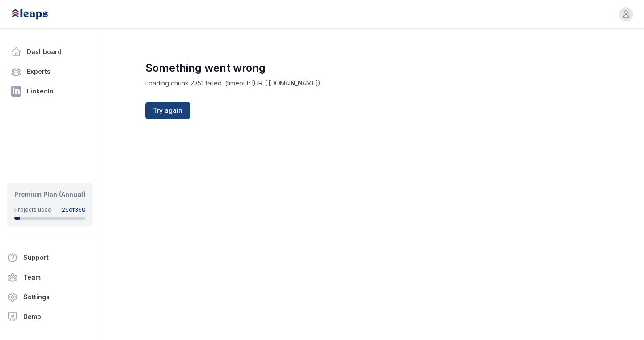
click at [176, 118] on button "Try again" at bounding box center [167, 110] width 45 height 17
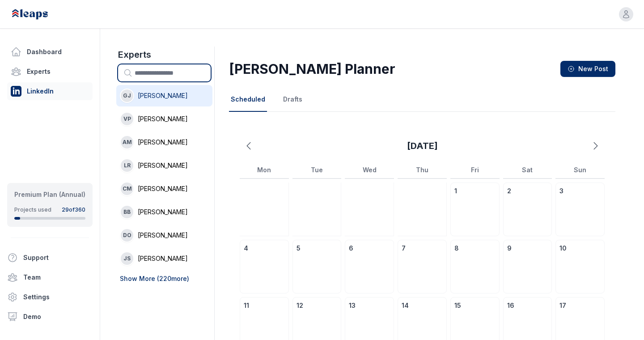
click at [168, 70] on input "text" at bounding box center [164, 72] width 93 height 17
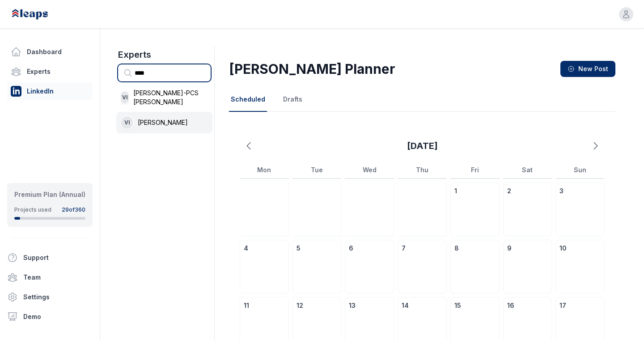
type input "****"
click at [169, 118] on span "[PERSON_NAME]" at bounding box center [163, 122] width 50 height 9
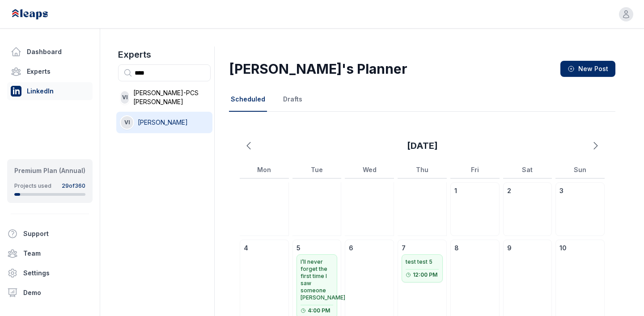
click at [438, 16] on div "Open user menu" at bounding box center [533, 14] width 200 height 14
click at [284, 101] on button "Drafts" at bounding box center [292, 100] width 23 height 24
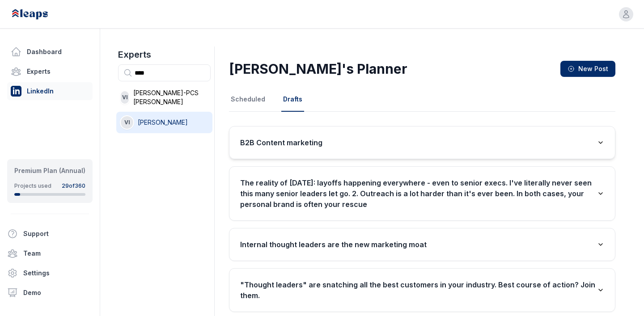
click at [366, 145] on button "B2B Content marketing" at bounding box center [421, 142] width 385 height 32
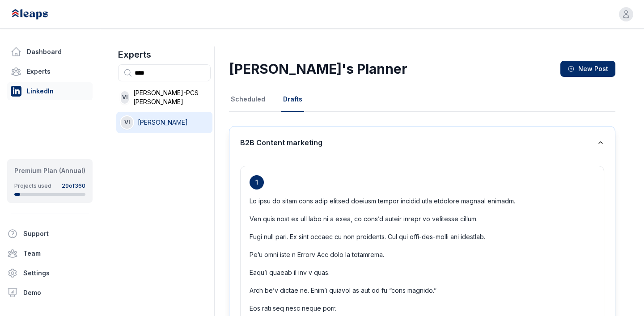
click at [292, 129] on button "B2B Content marketing" at bounding box center [421, 142] width 385 height 32
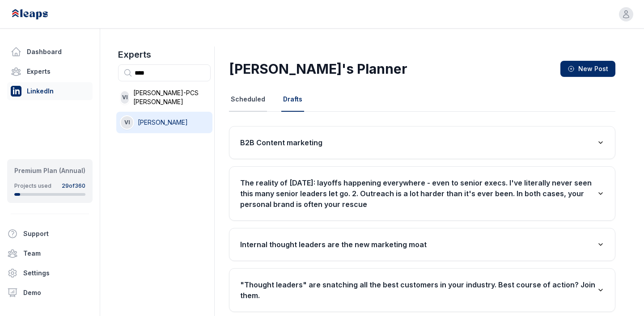
click at [245, 102] on button "Scheduled" at bounding box center [248, 100] width 38 height 24
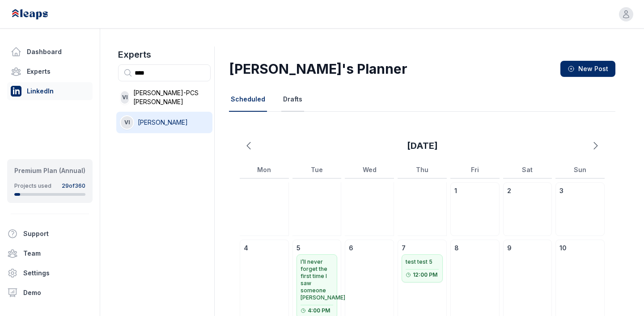
click at [284, 96] on button "Drafts" at bounding box center [292, 100] width 23 height 24
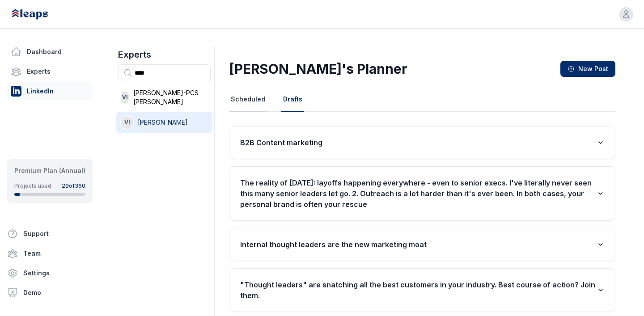
click at [245, 98] on button "Scheduled" at bounding box center [248, 100] width 38 height 24
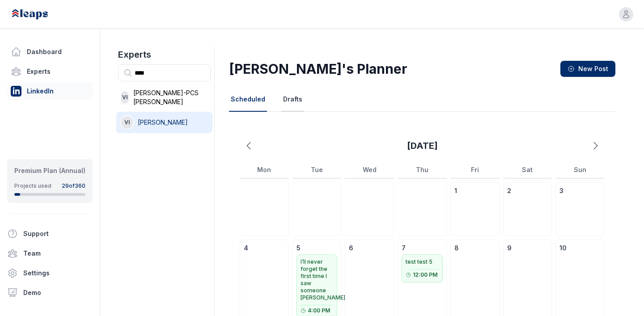
click at [288, 98] on button "Drafts" at bounding box center [292, 100] width 23 height 24
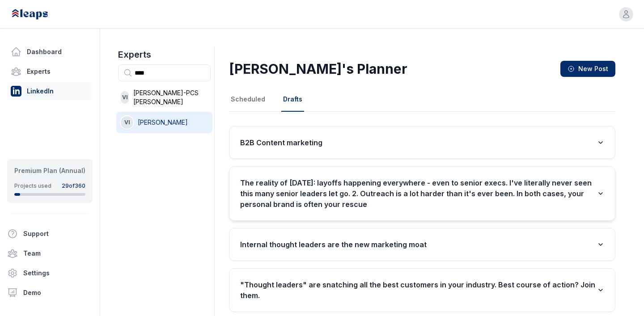
click at [353, 184] on h3 "The reality of [DATE]: layoffs happening everywhere - even to senior execs. I'v…" at bounding box center [418, 193] width 357 height 32
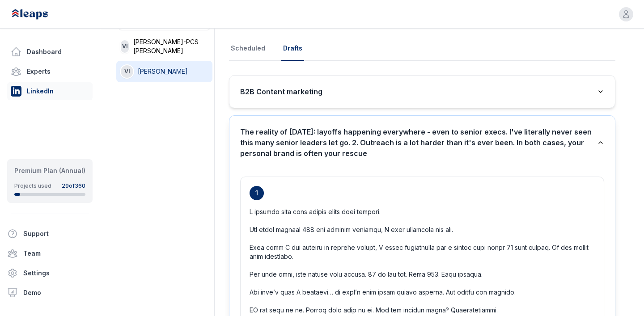
scroll to position [34, 0]
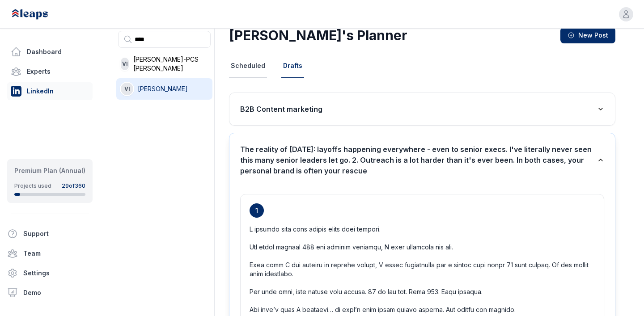
click at [256, 63] on button "Scheduled" at bounding box center [248, 66] width 38 height 24
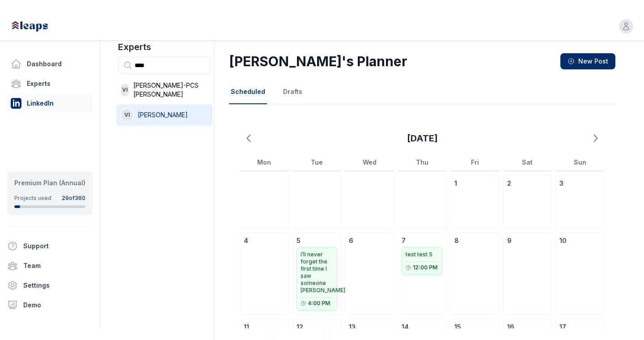
scroll to position [16, 0]
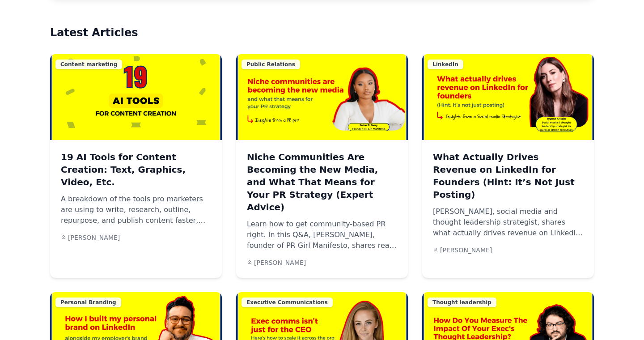
scroll to position [555, 0]
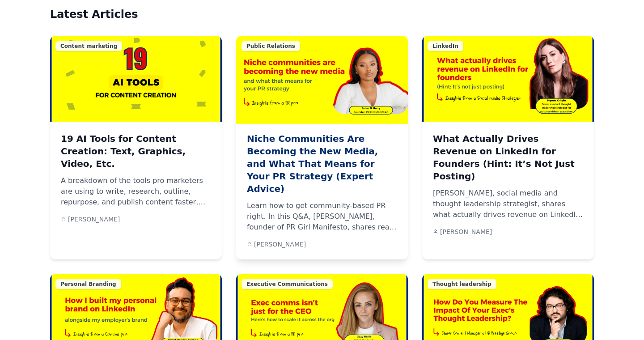
click at [308, 132] on h3 "Niche Communities Are Becoming the New Media, and What That Means for Your PR S…" at bounding box center [322, 163] width 150 height 63
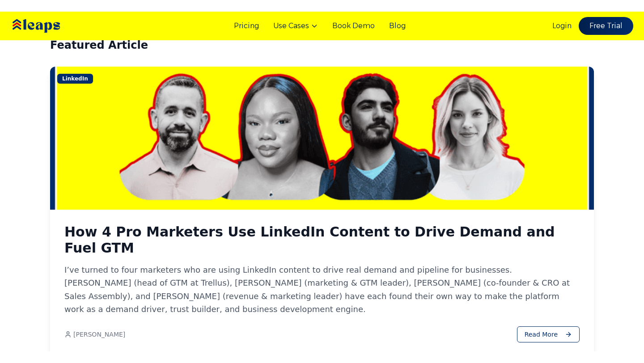
scroll to position [177, 0]
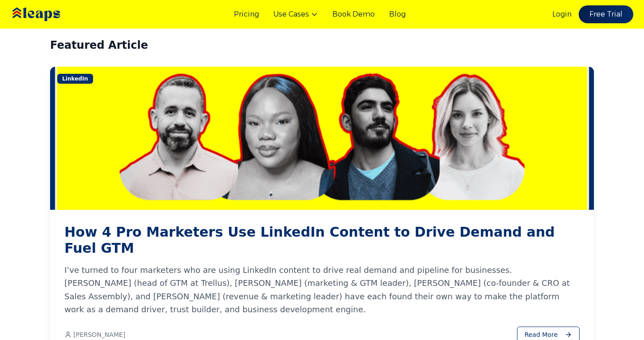
click at [367, 228] on h3 "How 4 Pro Marketers Use LinkedIn Content to Drive Demand and Fuel GTM" at bounding box center [321, 240] width 515 height 32
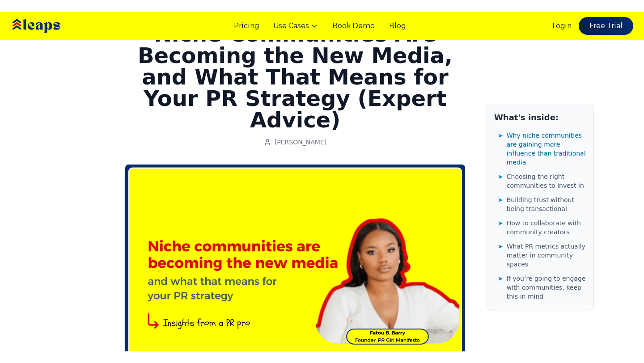
scroll to position [56, 0]
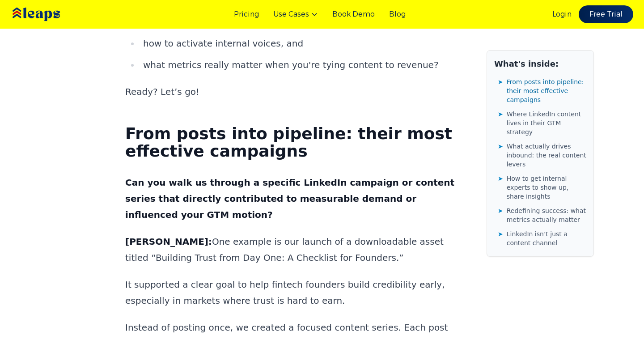
scroll to position [721, 0]
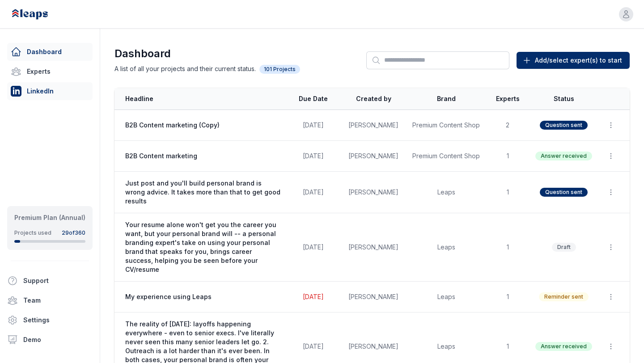
click at [39, 92] on link "LinkedIn" at bounding box center [49, 91] width 85 height 18
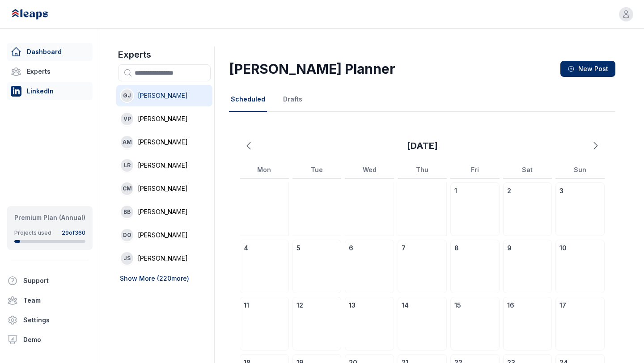
click at [46, 54] on link "Dashboard" at bounding box center [49, 52] width 85 height 18
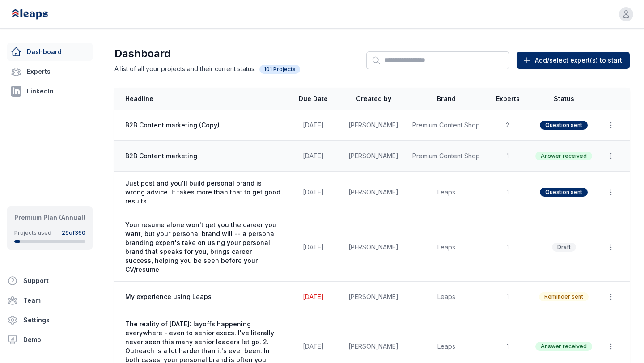
click at [243, 151] on td "B2B Content marketing" at bounding box center [200, 156] width 172 height 31
click at [186, 145] on td "B2B Content marketing" at bounding box center [200, 156] width 172 height 31
click at [50, 52] on link "Dashboard" at bounding box center [49, 52] width 85 height 18
click at [173, 148] on td "B2B Content marketing" at bounding box center [200, 156] width 172 height 31
click at [160, 156] on span "B2B Content marketing" at bounding box center [203, 156] width 156 height 9
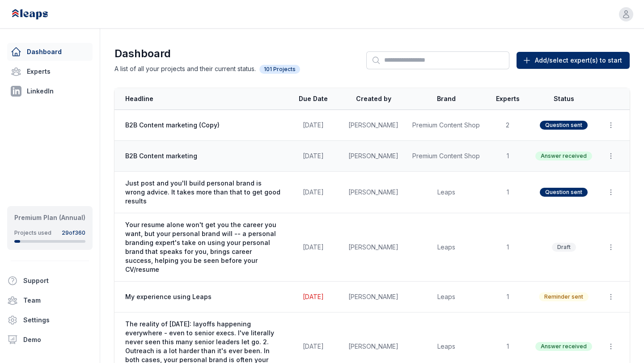
click at [160, 156] on span "B2B Content marketing" at bounding box center [203, 156] width 156 height 9
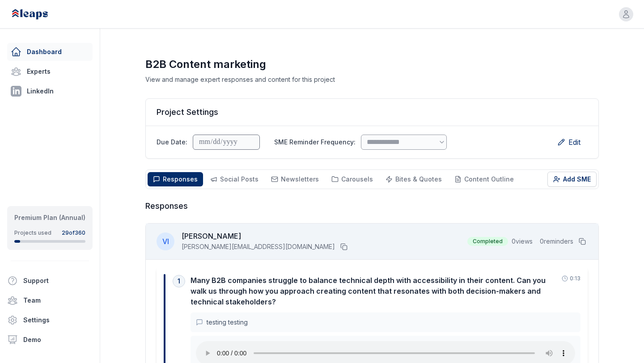
click at [62, 48] on link "Dashboard" at bounding box center [49, 52] width 85 height 18
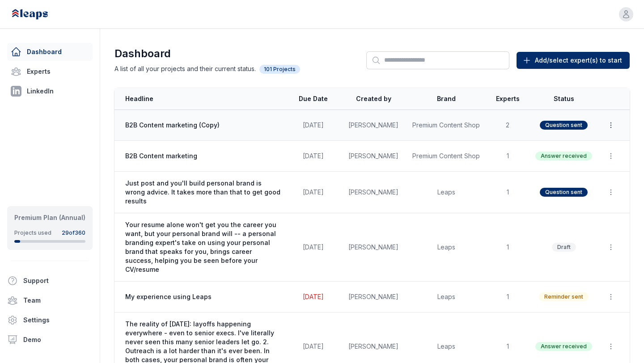
click at [611, 123] on icon "button" at bounding box center [610, 124] width 0 height 5
click at [581, 161] on button "Delete" at bounding box center [589, 163] width 57 height 16
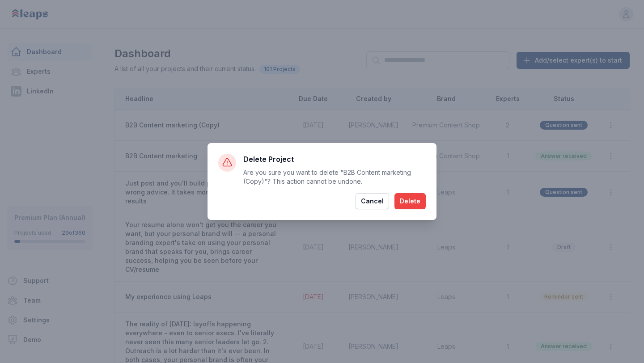
click at [420, 194] on button "Delete" at bounding box center [409, 201] width 31 height 16
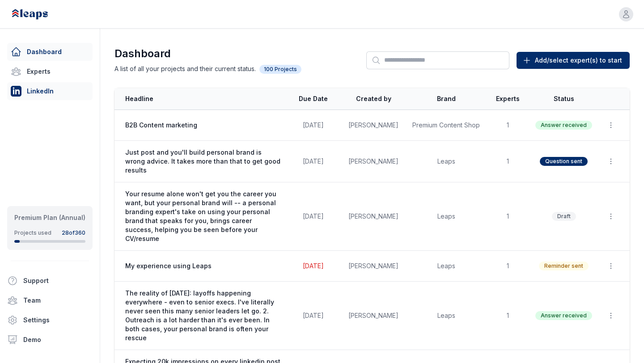
click at [52, 87] on link "LinkedIn" at bounding box center [49, 91] width 85 height 18
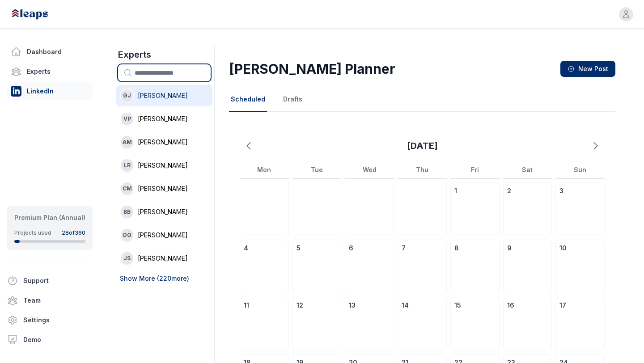
click at [146, 69] on input "text" at bounding box center [164, 72] width 93 height 17
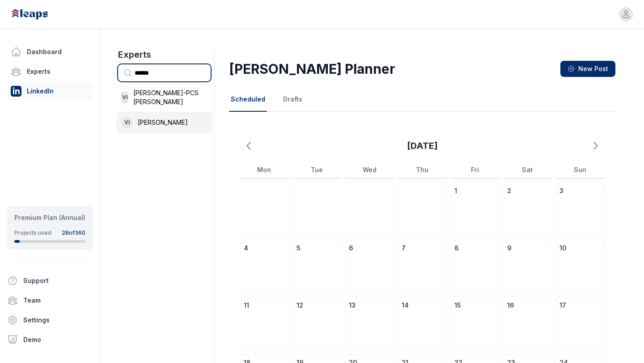
type input "******"
click at [149, 118] on span "[PERSON_NAME]" at bounding box center [163, 122] width 50 height 9
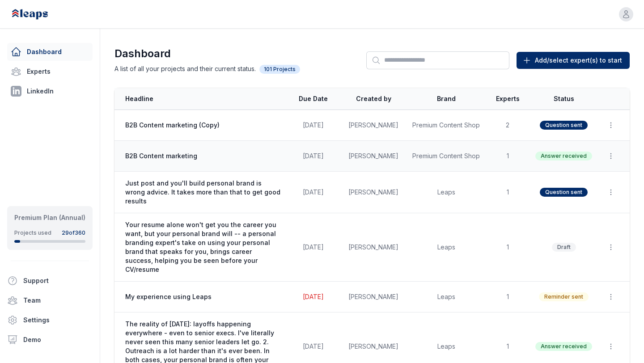
click at [197, 152] on span "B2B Content marketing" at bounding box center [203, 156] width 156 height 9
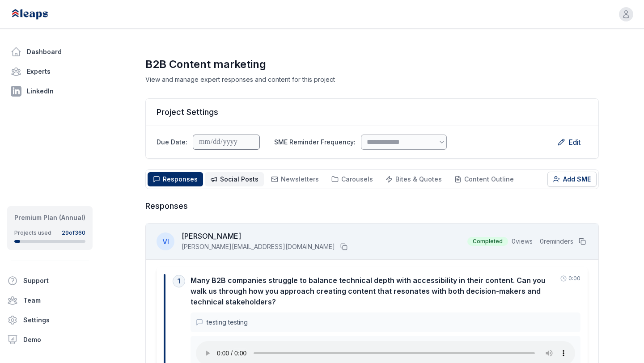
click at [229, 182] on span "Social Posts" at bounding box center [239, 179] width 38 height 8
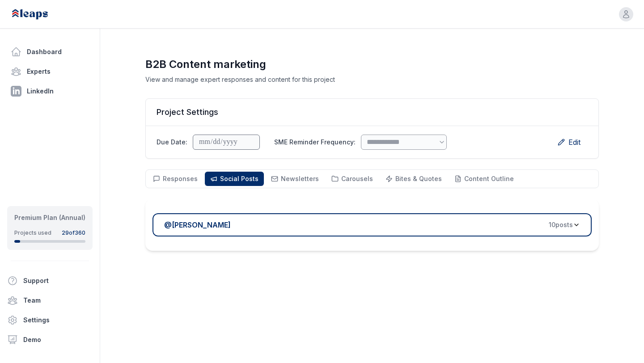
click at [242, 216] on button "@ [PERSON_NAME] 10 post s" at bounding box center [371, 224] width 439 height 23
